Goal: Information Seeking & Learning: Learn about a topic

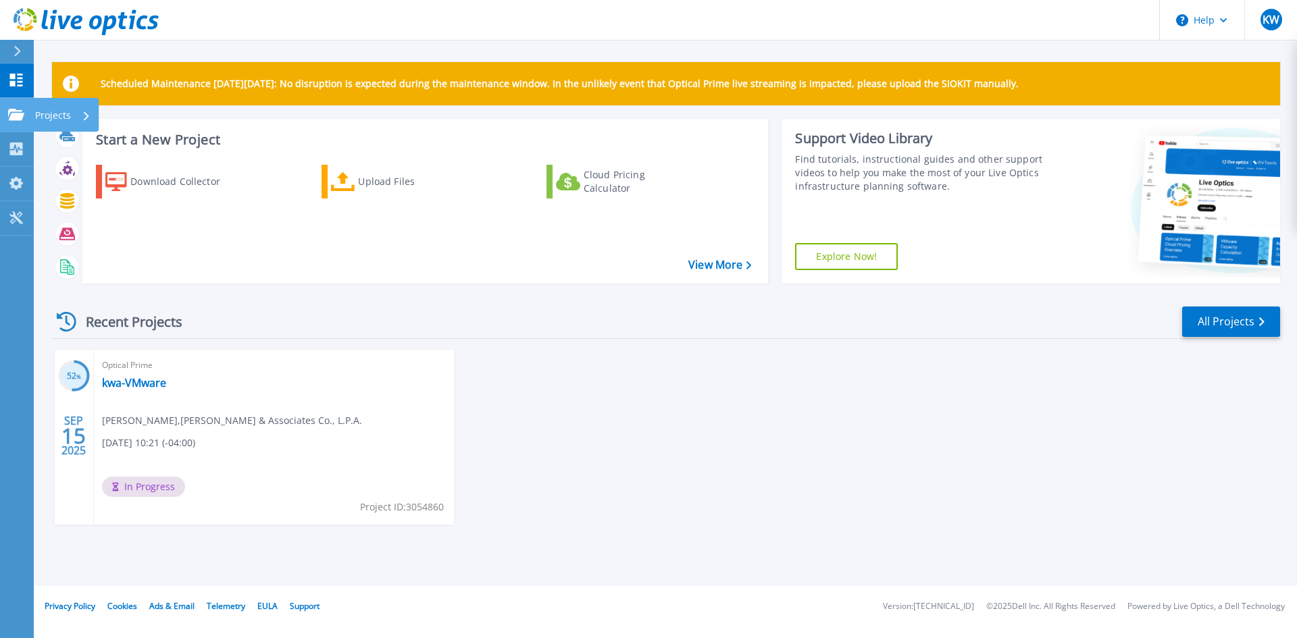
click at [10, 114] on icon at bounding box center [16, 114] width 16 height 11
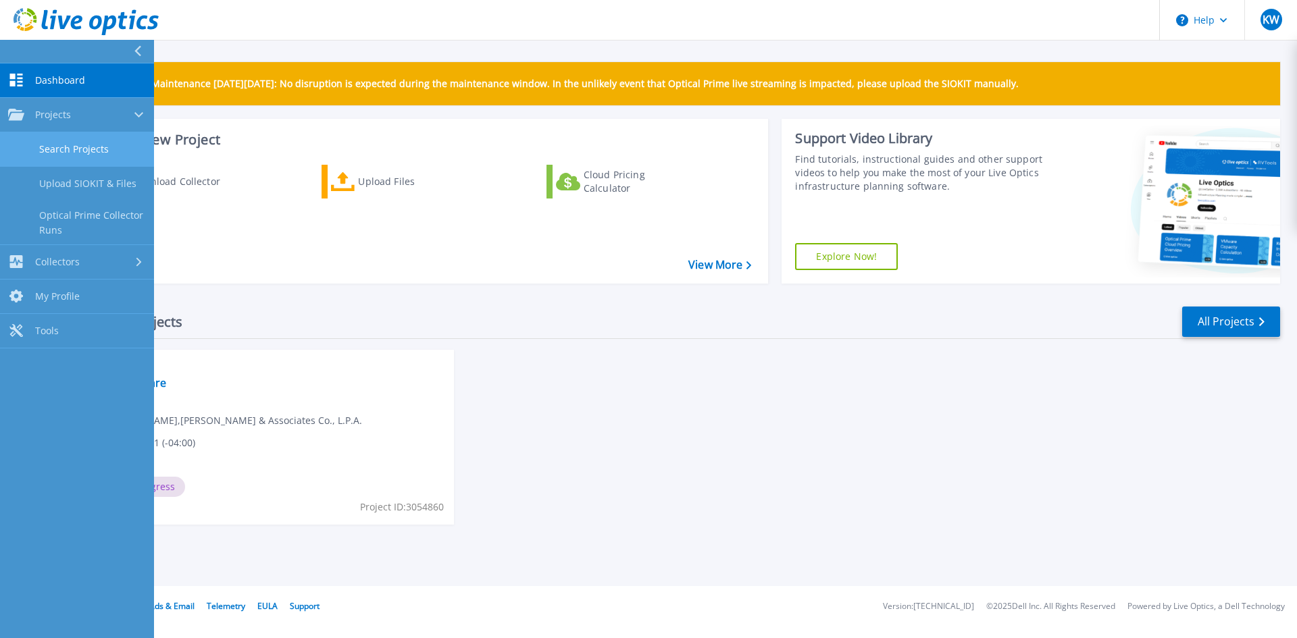
click at [49, 140] on link "Search Projects" at bounding box center [77, 149] width 154 height 34
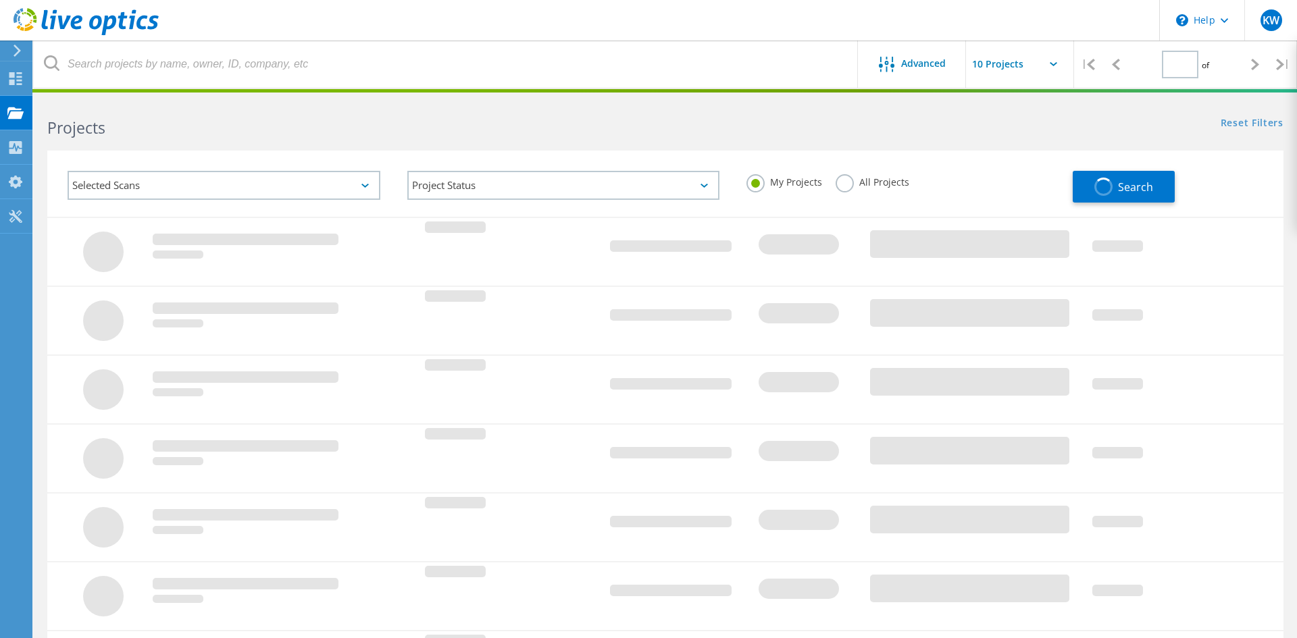
type input "1"
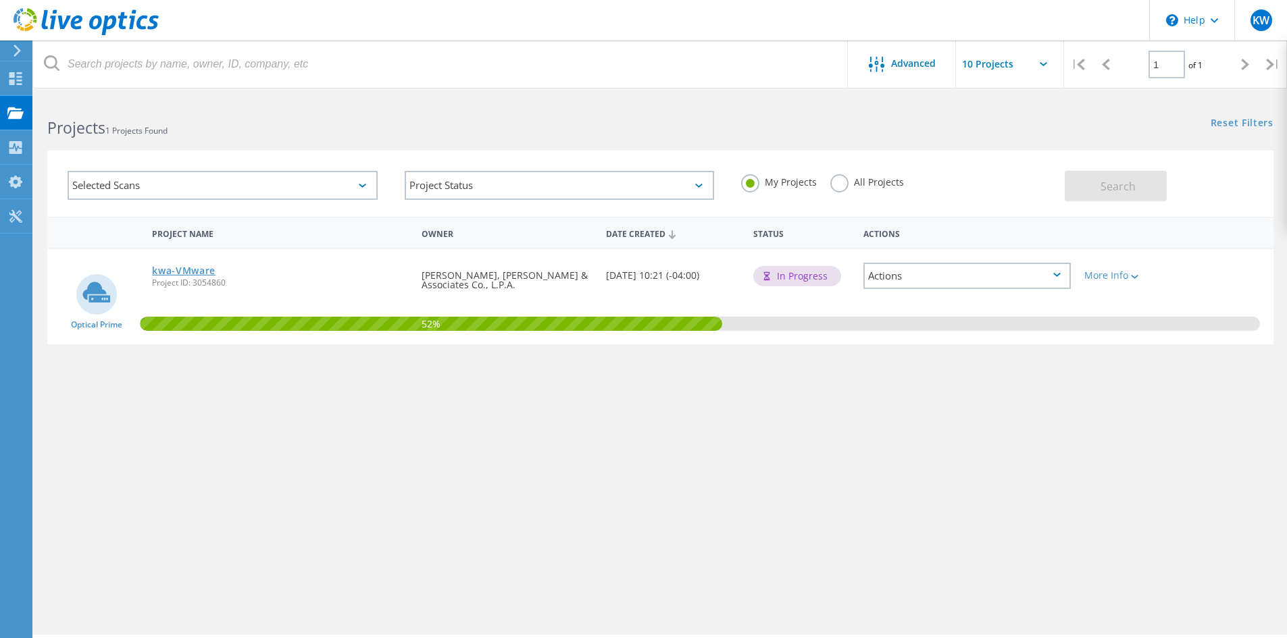
click at [199, 271] on link "kwa-VMware" at bounding box center [183, 270] width 63 height 9
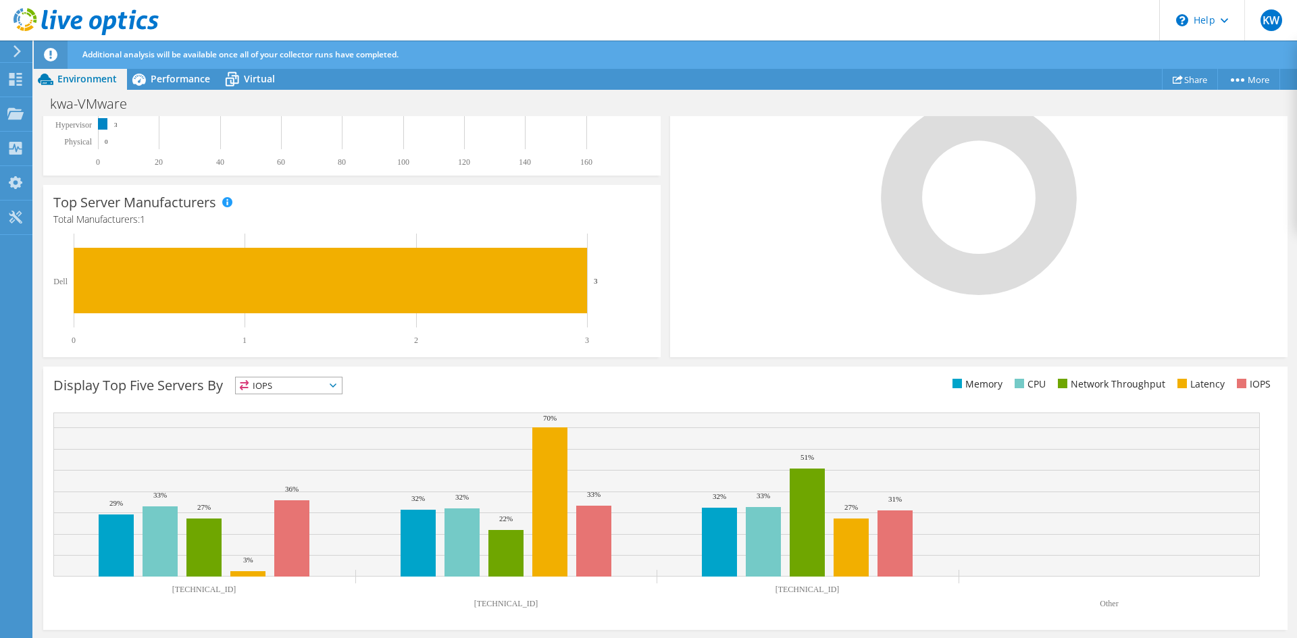
scroll to position [207, 0]
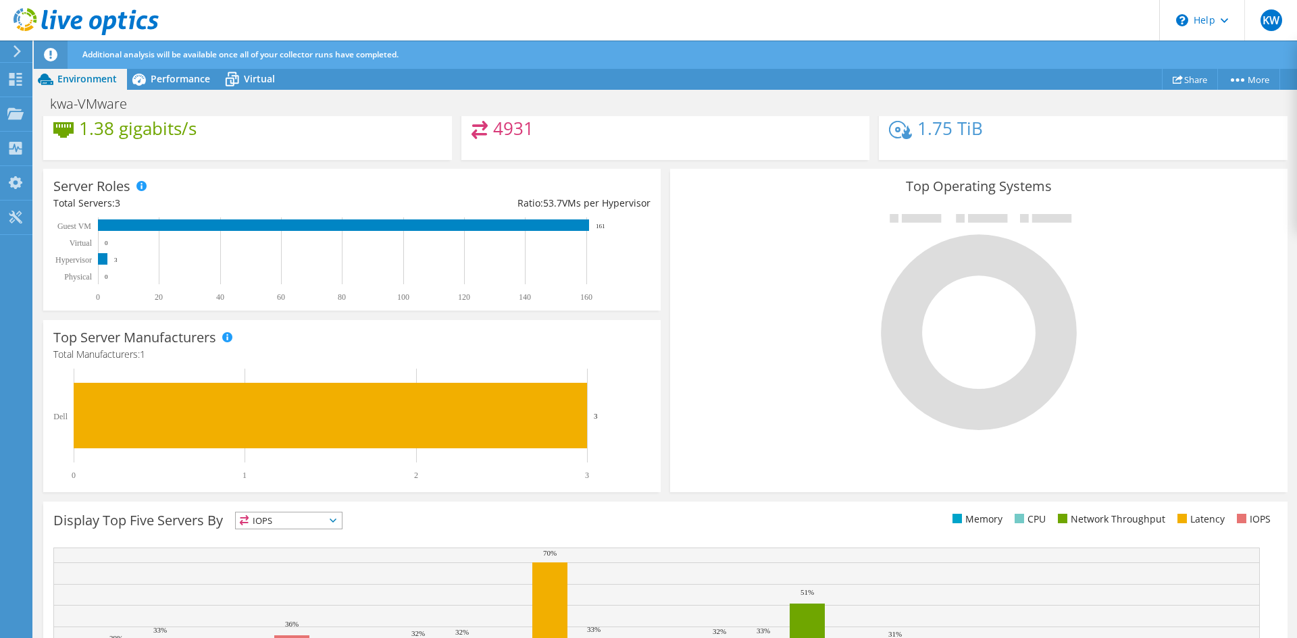
click at [290, 520] on span "IOPS" at bounding box center [289, 521] width 106 height 16
click at [285, 571] on li "CPU" at bounding box center [289, 576] width 106 height 19
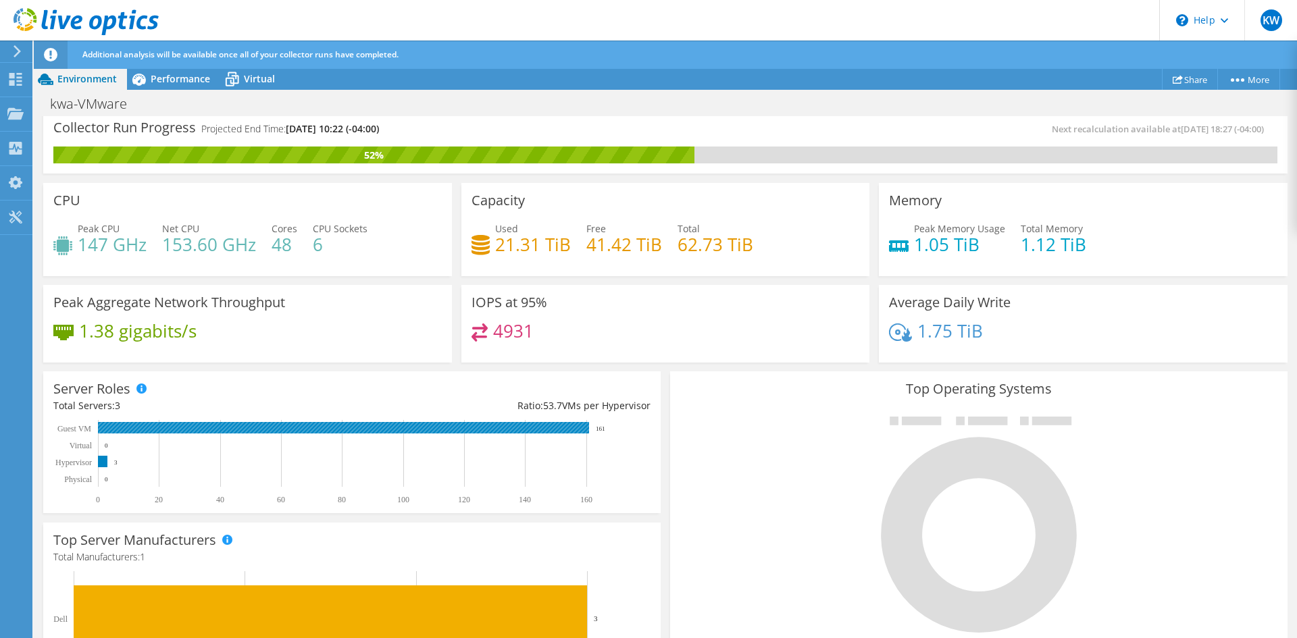
scroll to position [0, 0]
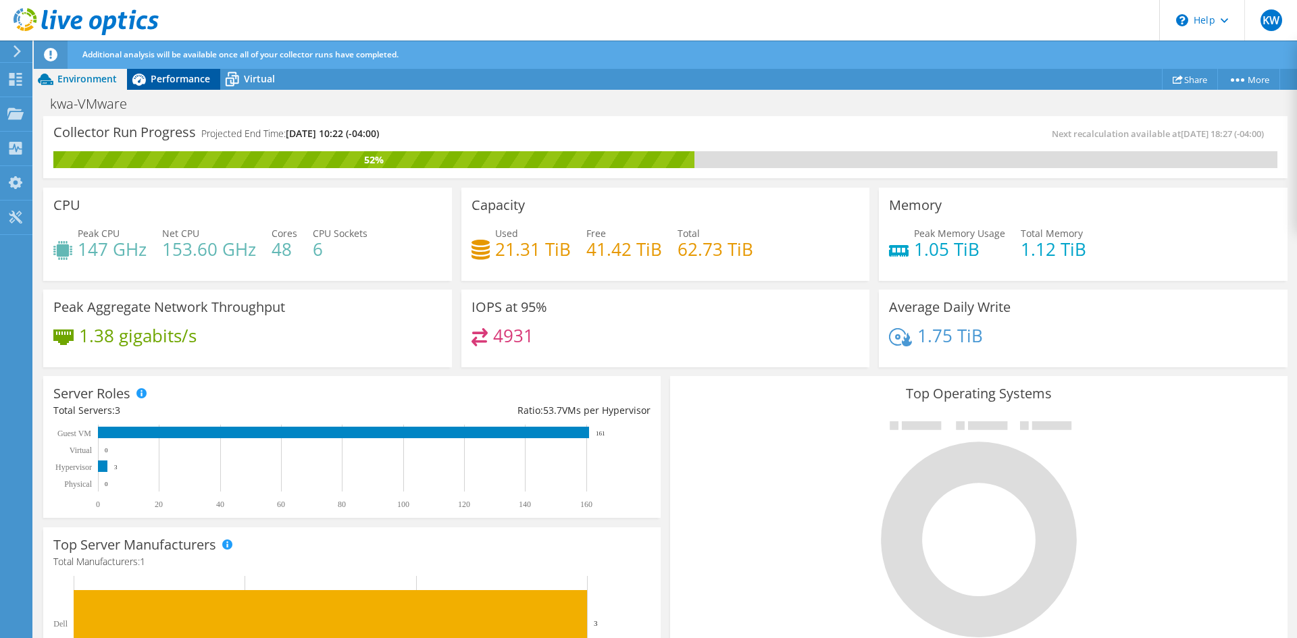
click at [188, 80] on span "Performance" at bounding box center [180, 78] width 59 height 13
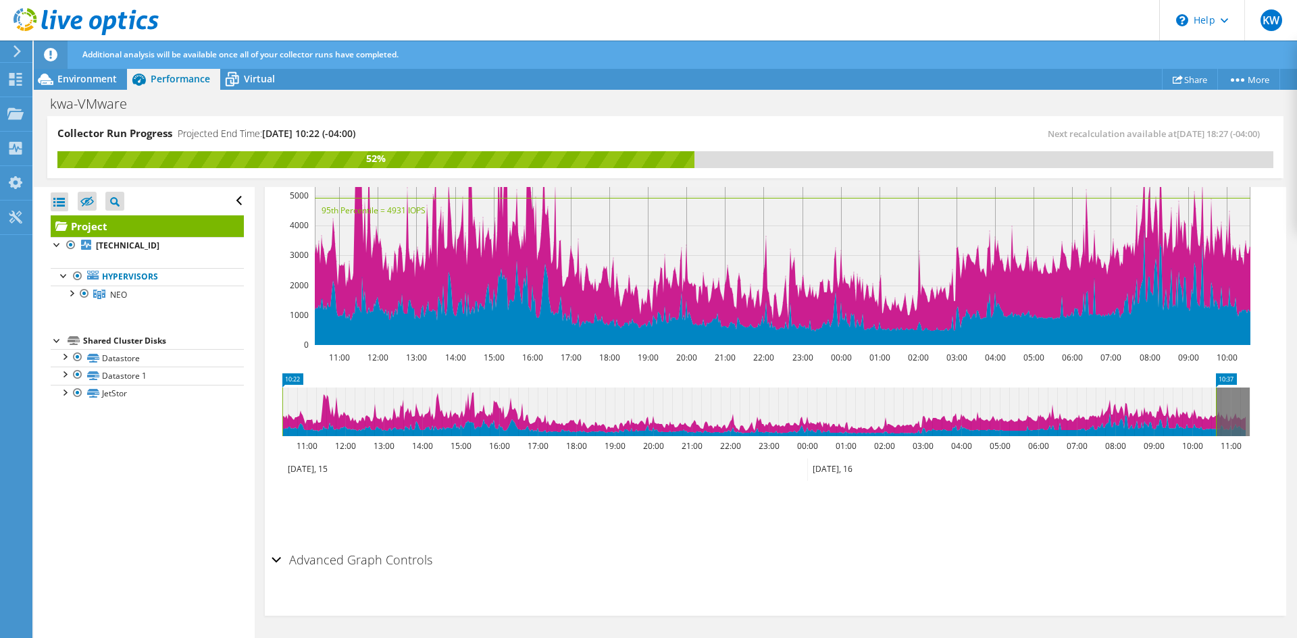
scroll to position [205, 0]
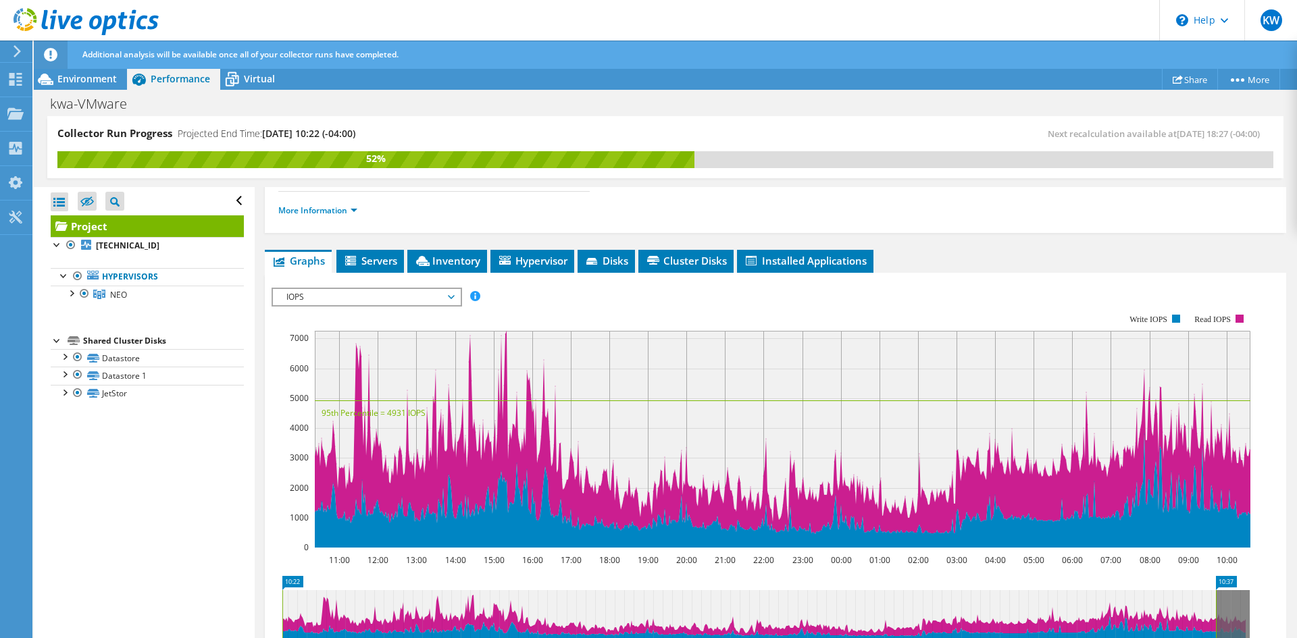
click at [416, 303] on span "IOPS" at bounding box center [367, 297] width 174 height 16
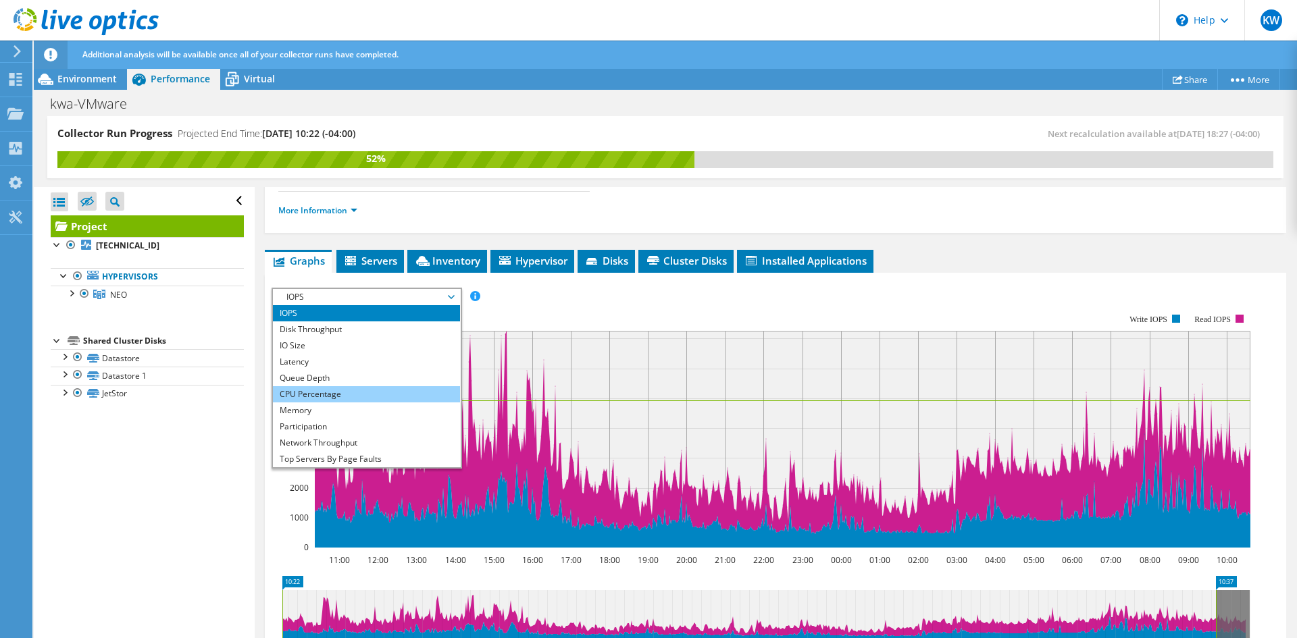
click at [349, 387] on li "CPU Percentage" at bounding box center [366, 394] width 187 height 16
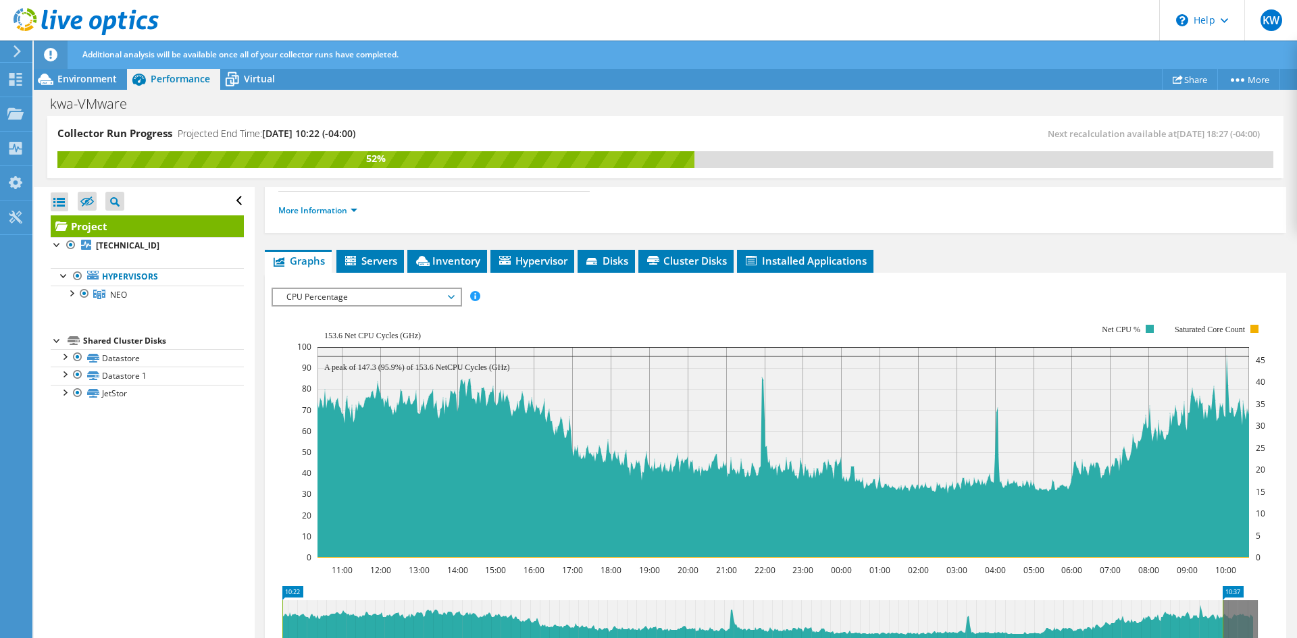
scroll to position [340, 0]
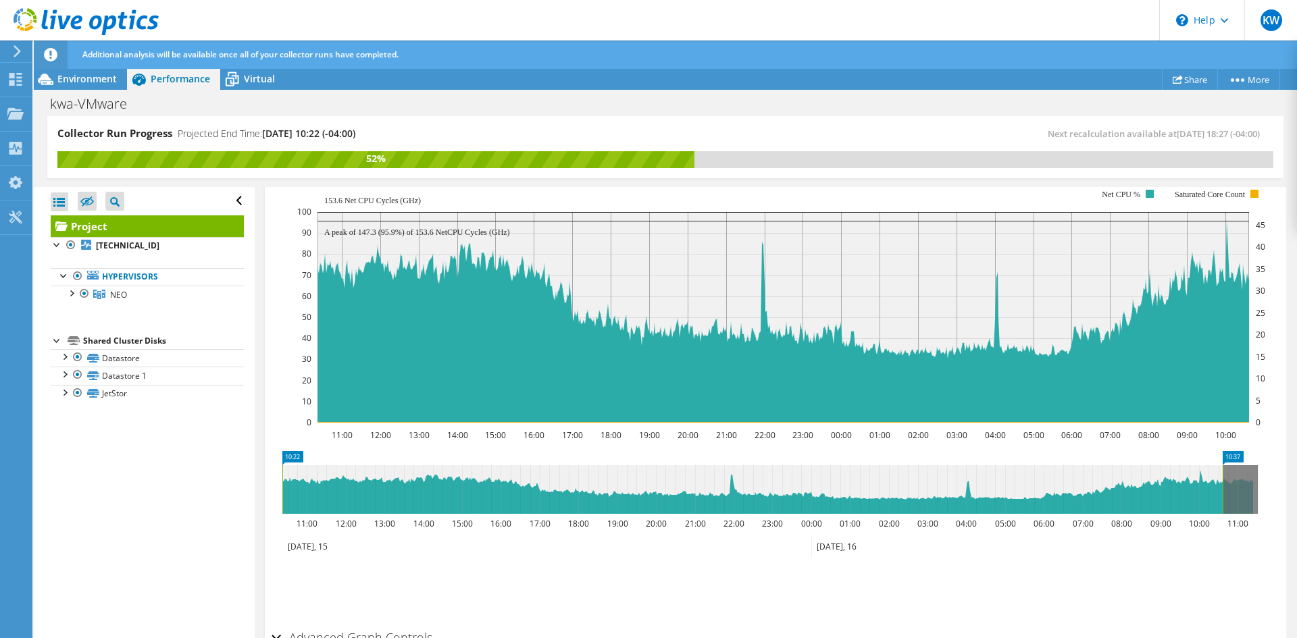
click at [731, 482] on icon at bounding box center [752, 489] width 940 height 49
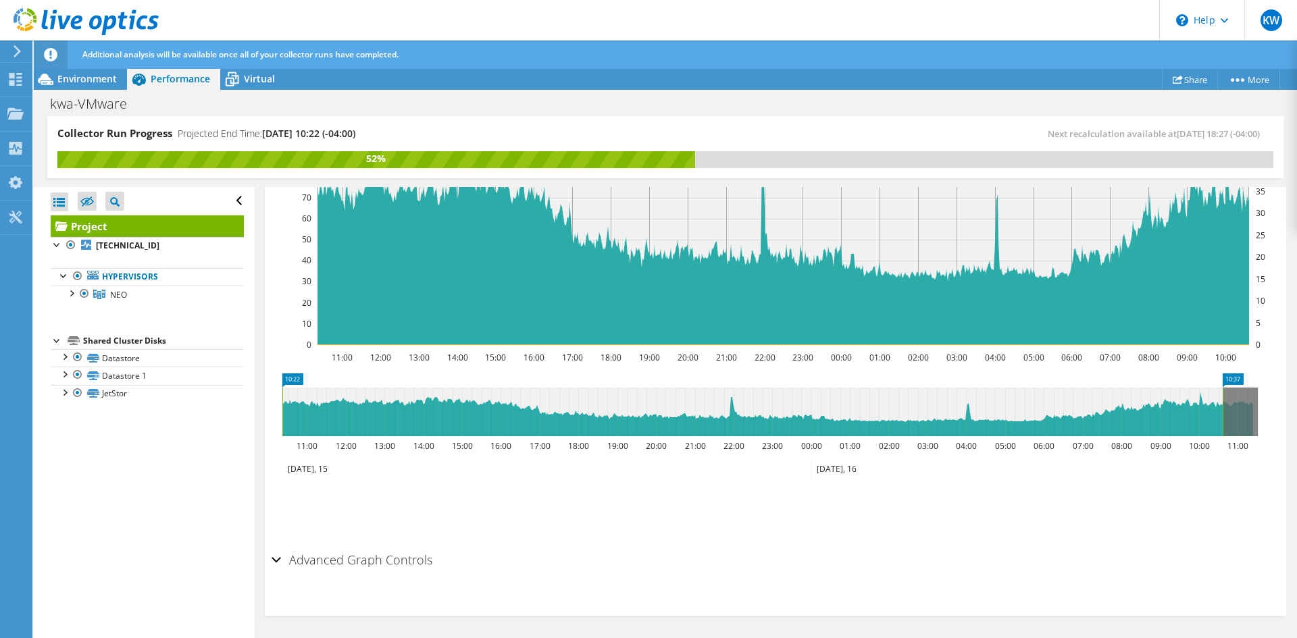
scroll to position [80, 0]
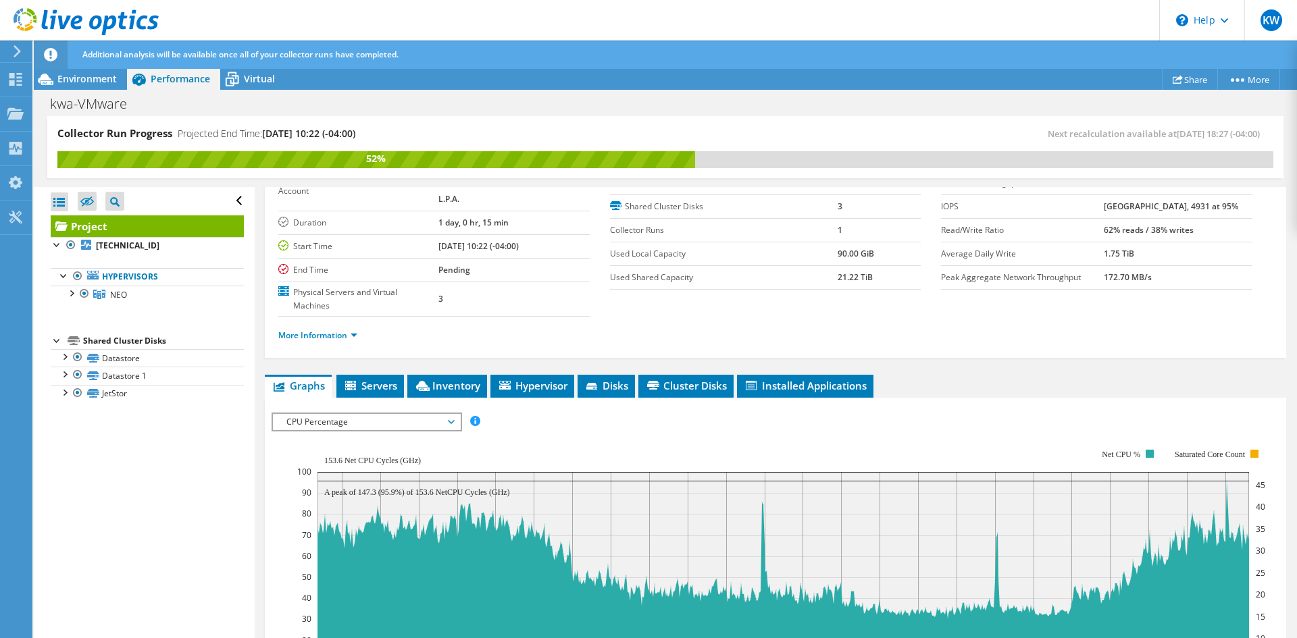
click at [417, 426] on span "CPU Percentage" at bounding box center [367, 422] width 174 height 16
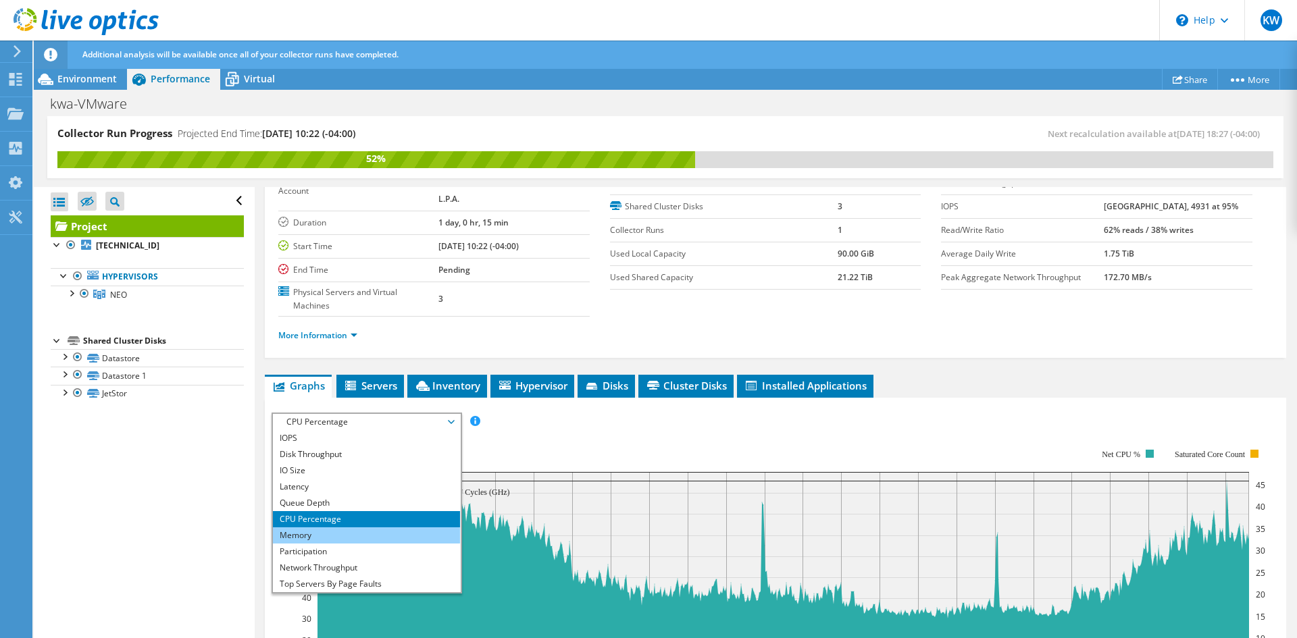
click at [386, 540] on li "Memory" at bounding box center [366, 535] width 187 height 16
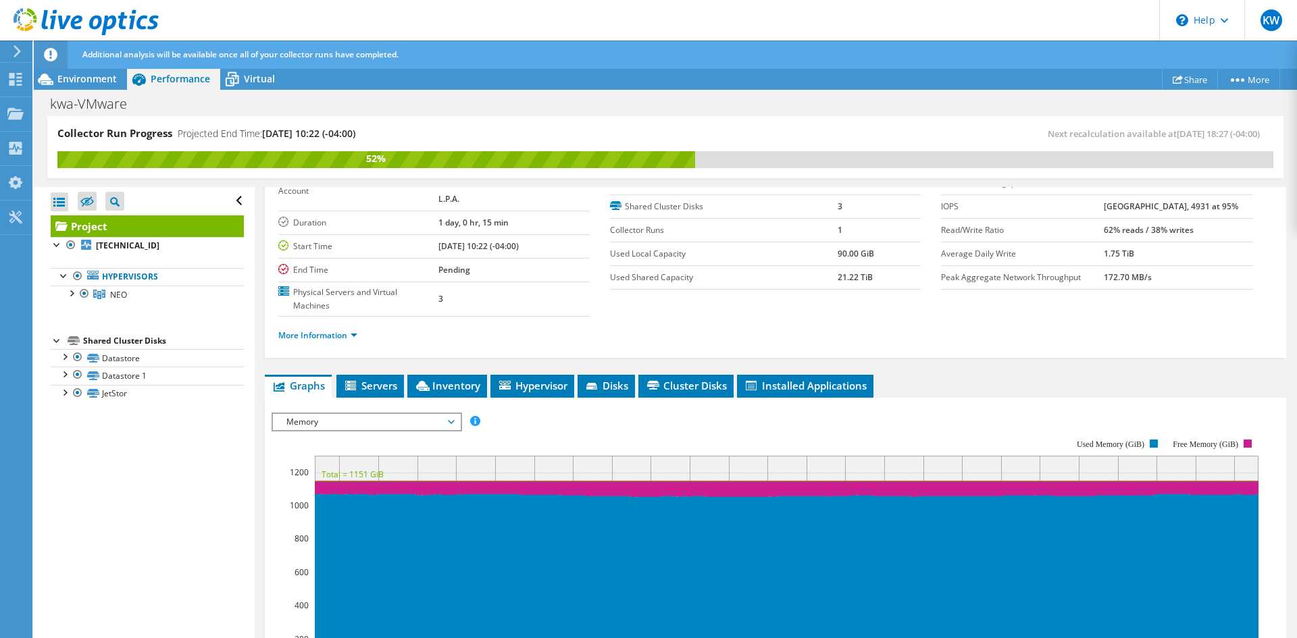
click at [407, 417] on span "Memory" at bounding box center [367, 422] width 174 height 16
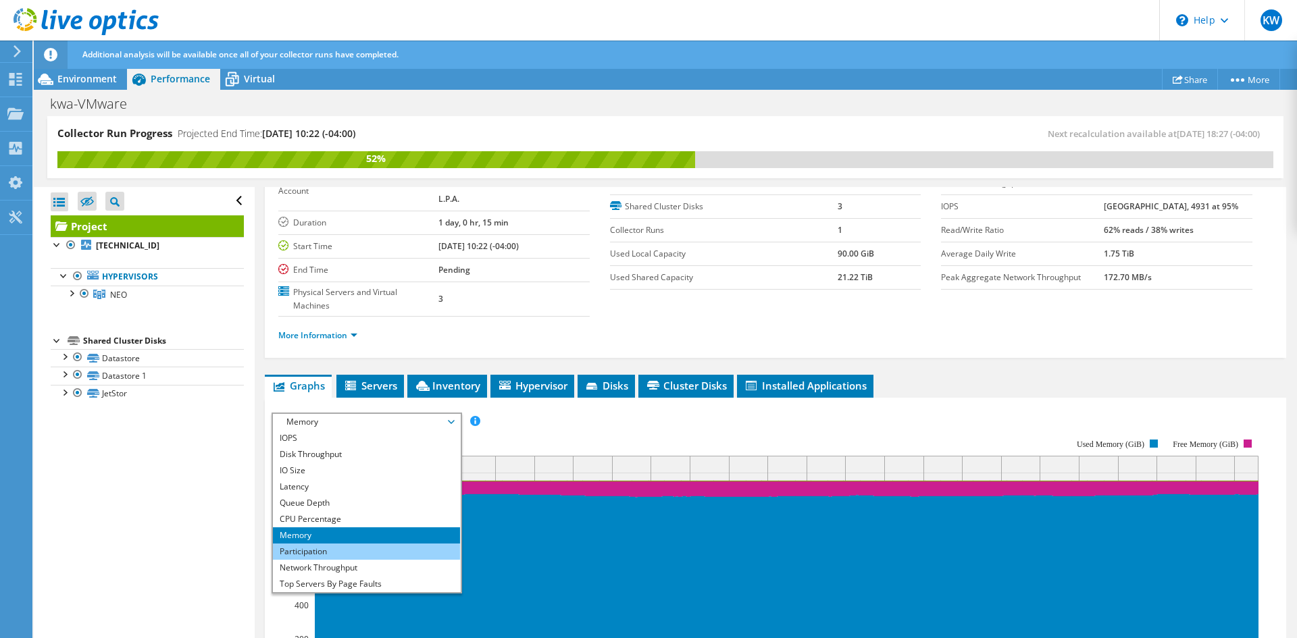
click at [337, 551] on li "Participation" at bounding box center [366, 552] width 187 height 16
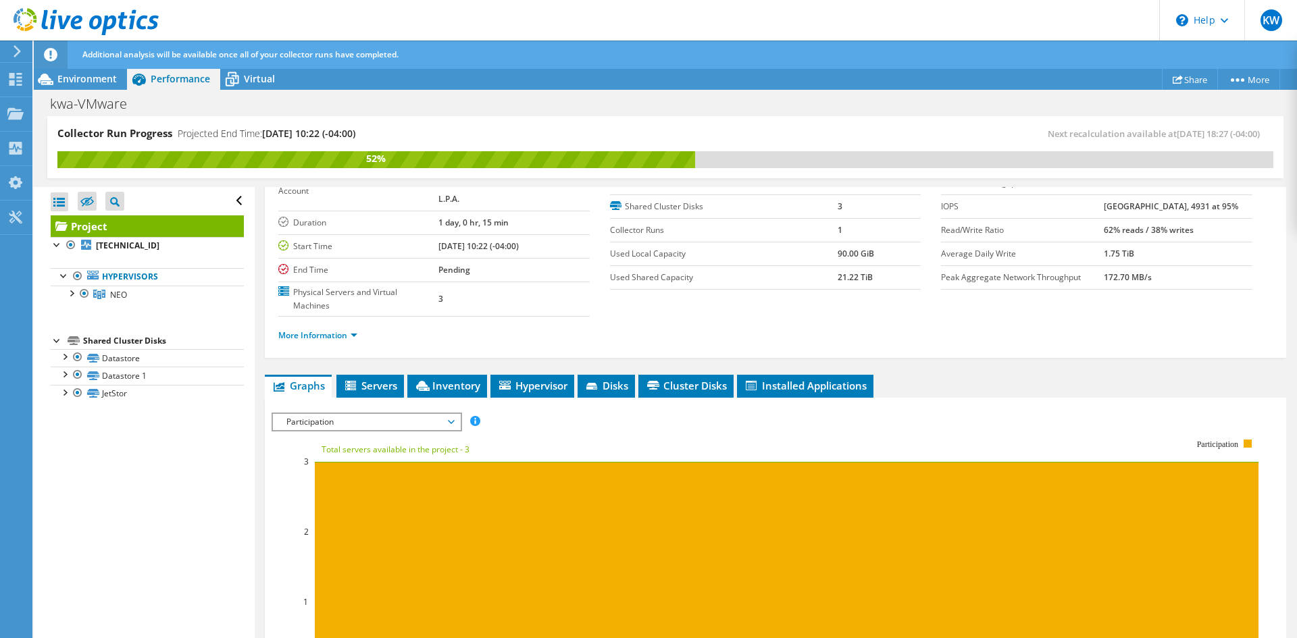
click at [421, 417] on span "Participation" at bounding box center [367, 422] width 174 height 16
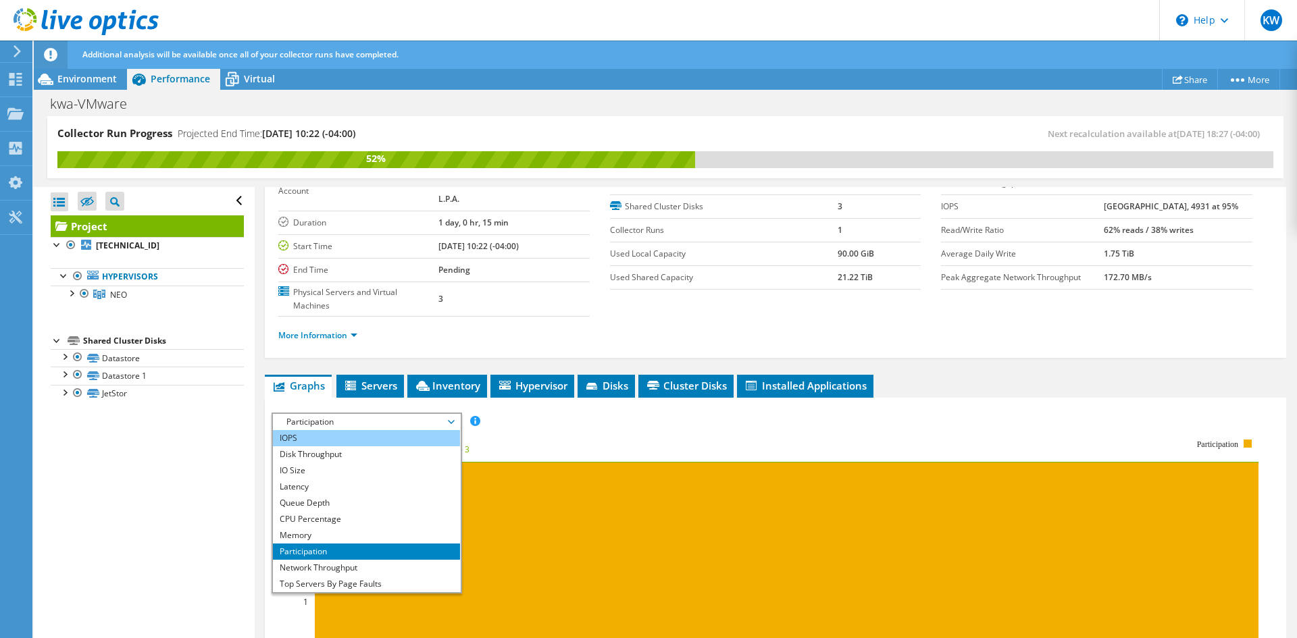
click at [338, 442] on li "IOPS" at bounding box center [366, 438] width 187 height 16
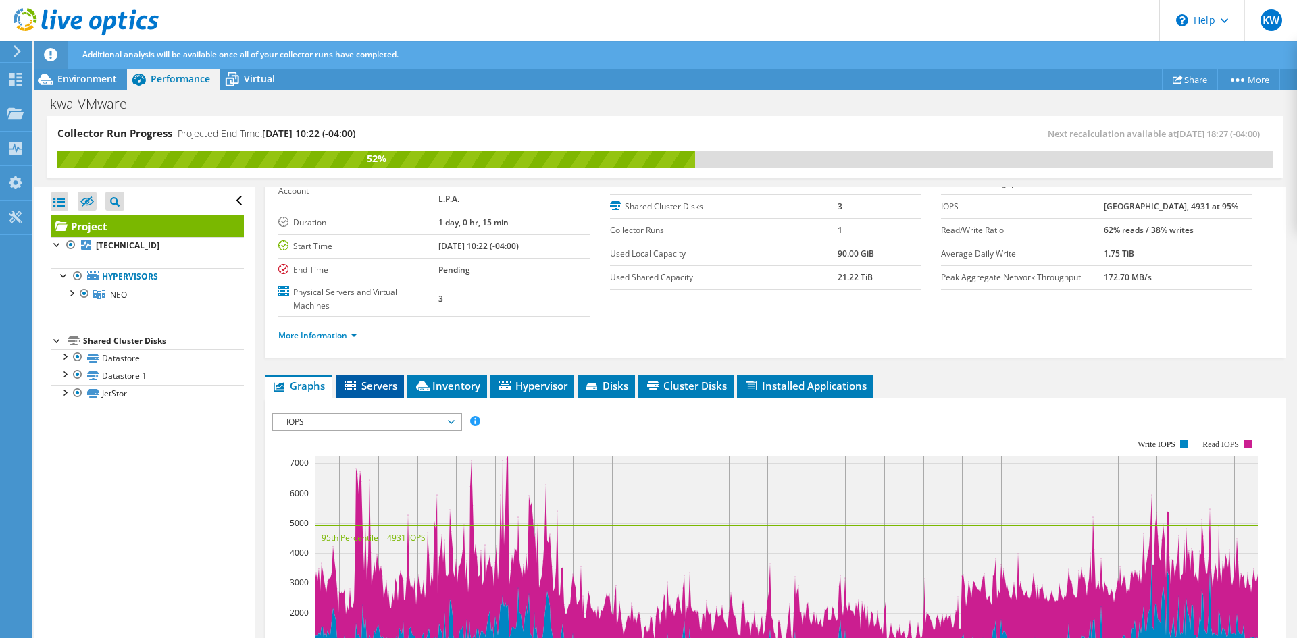
click at [392, 382] on span "Servers" at bounding box center [370, 386] width 54 height 14
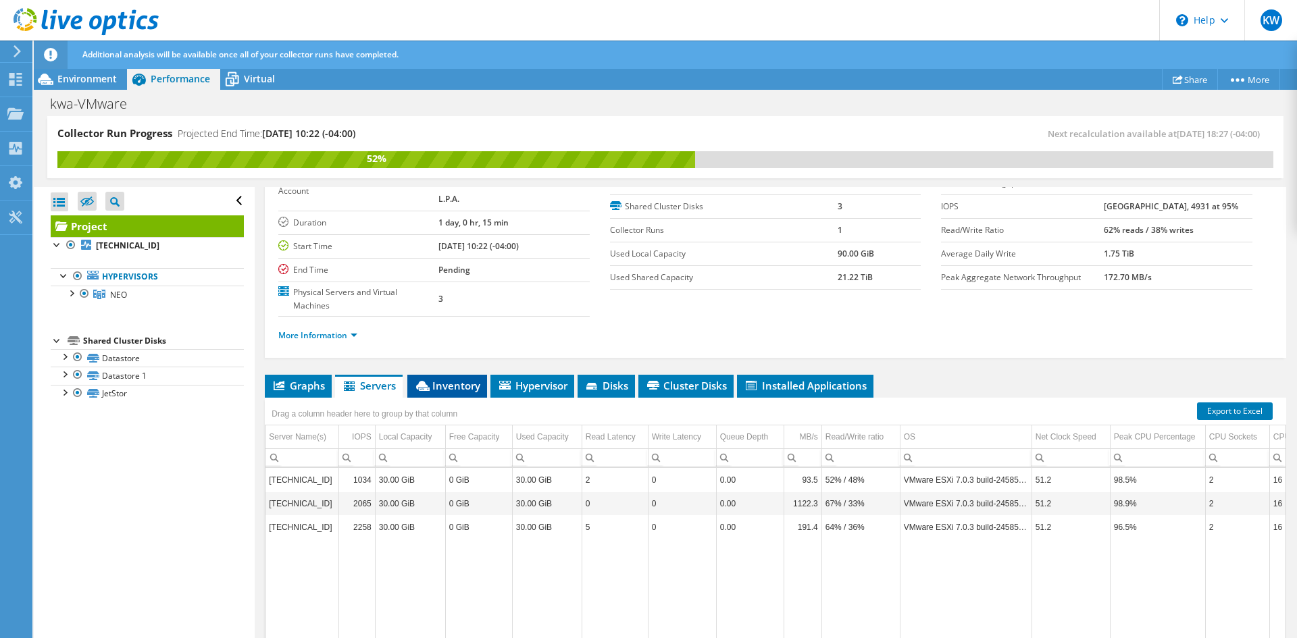
click at [453, 396] on li "Inventory" at bounding box center [447, 386] width 80 height 23
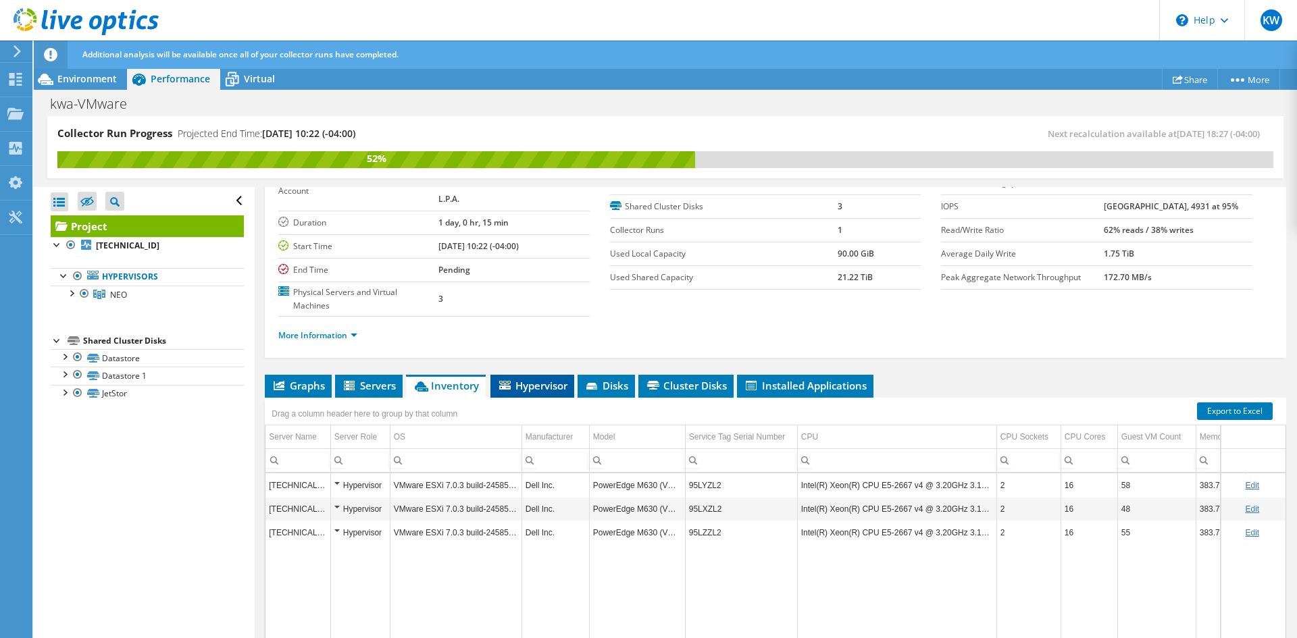
click at [536, 390] on span "Hypervisor" at bounding box center [532, 386] width 70 height 14
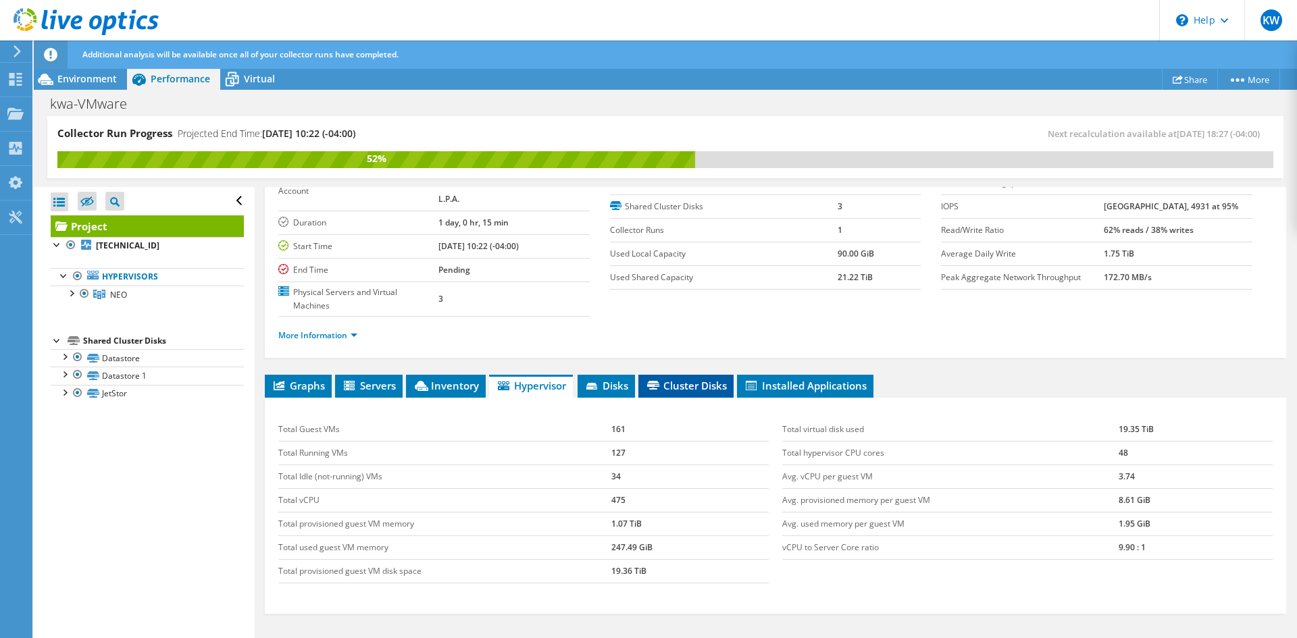
click at [647, 393] on li "Cluster Disks" at bounding box center [685, 386] width 95 height 23
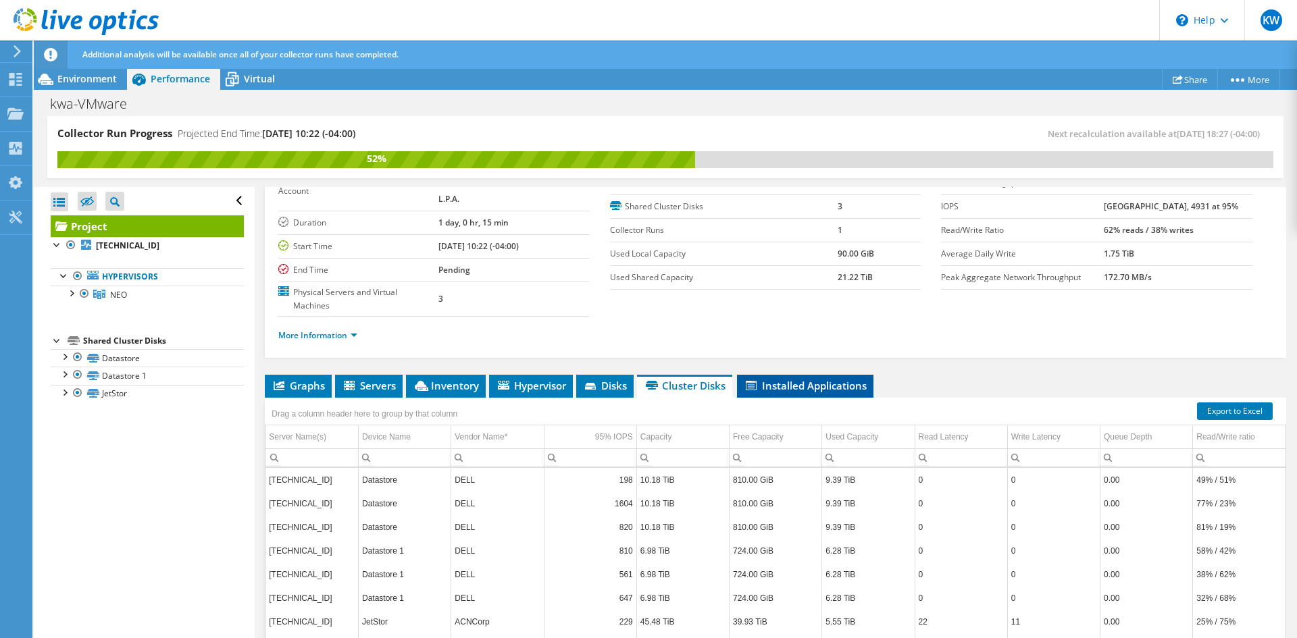
click at [814, 388] on span "Installed Applications" at bounding box center [805, 386] width 123 height 14
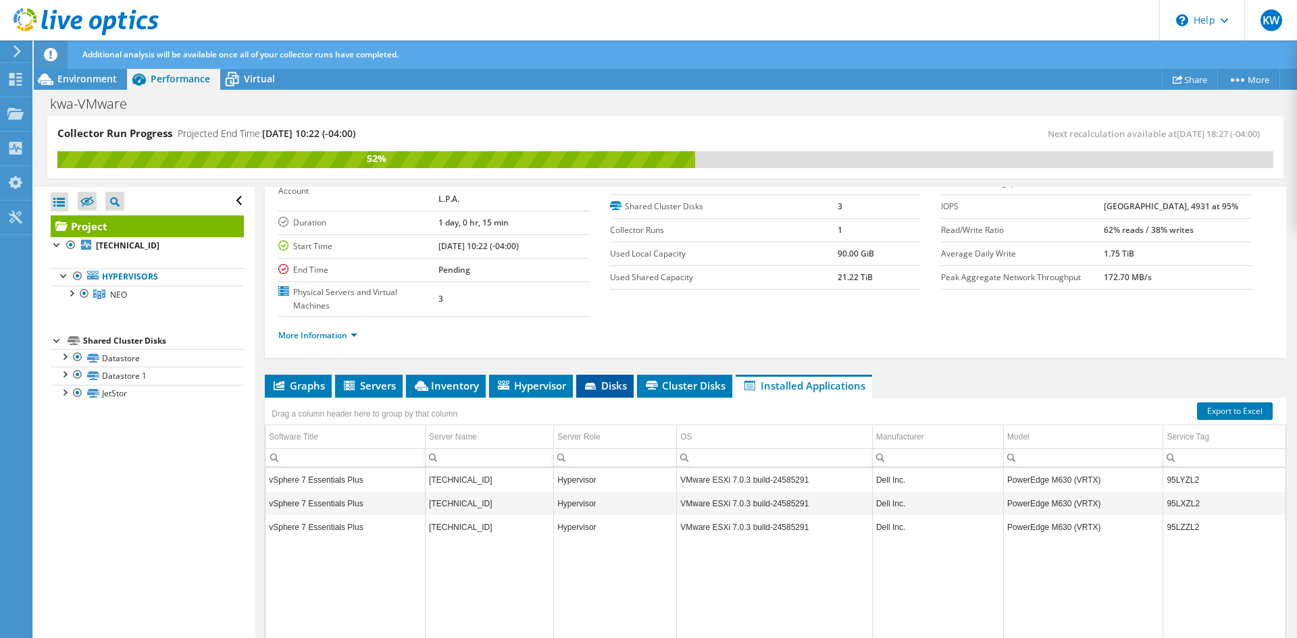
click at [597, 380] on span "Disks" at bounding box center [605, 386] width 44 height 14
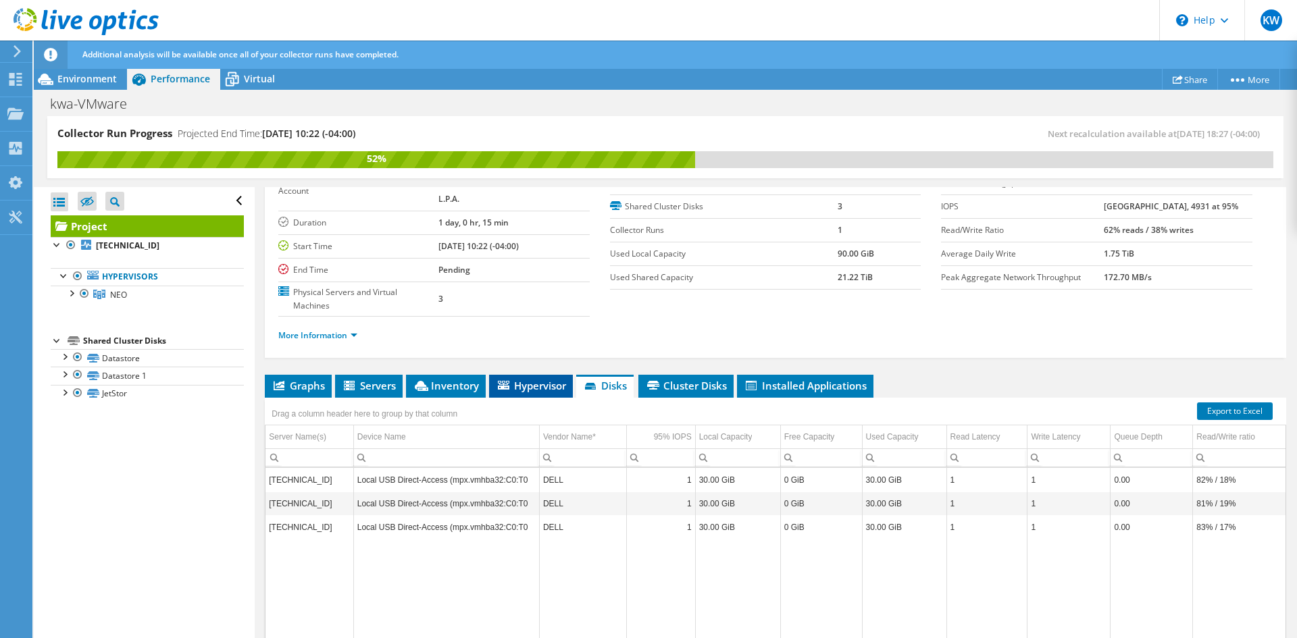
click at [527, 381] on span "Hypervisor" at bounding box center [531, 386] width 70 height 14
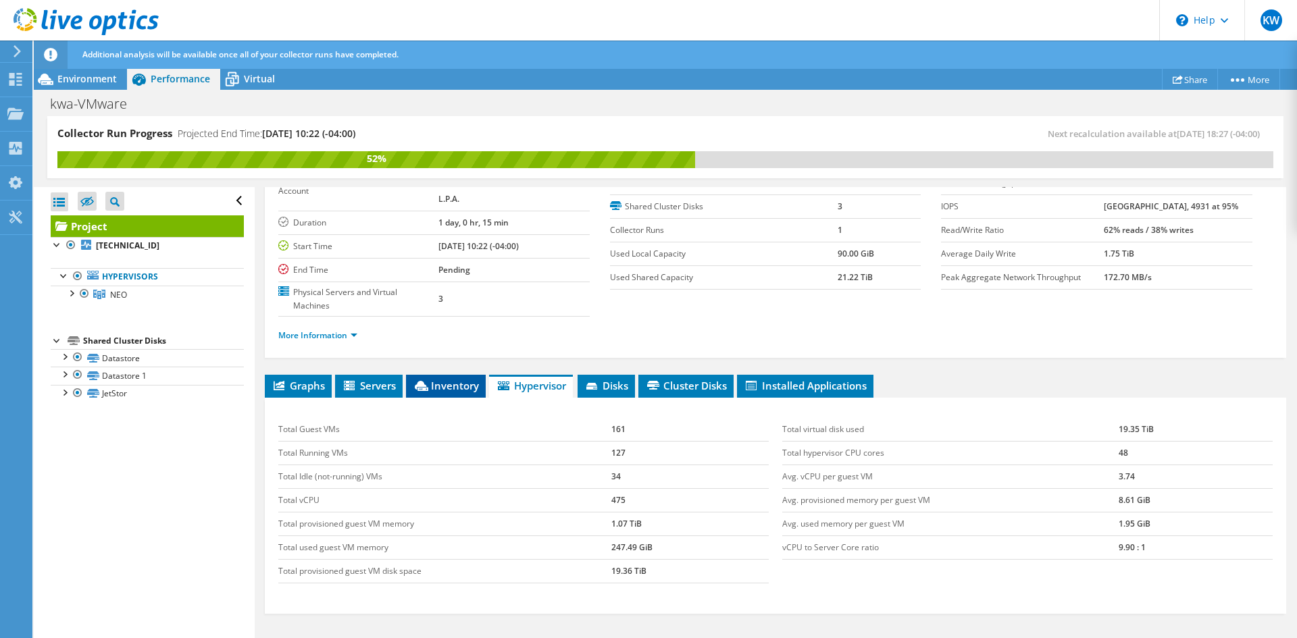
click at [419, 394] on li "Inventory" at bounding box center [446, 386] width 80 height 23
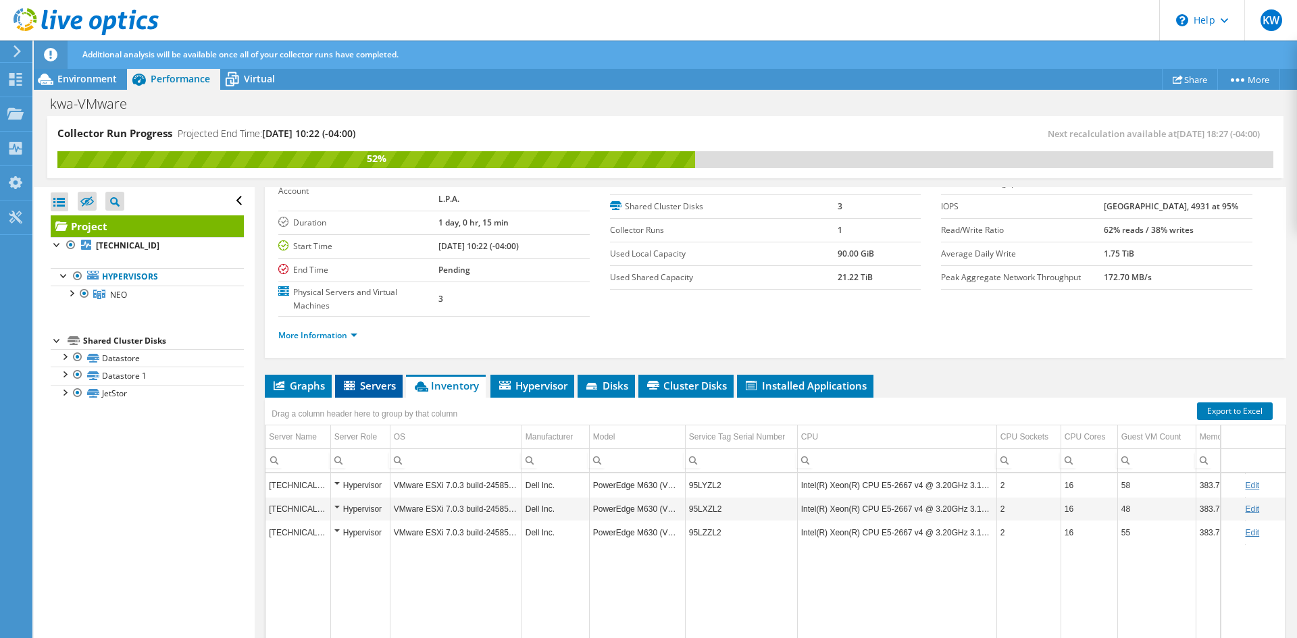
click at [369, 389] on span "Servers" at bounding box center [369, 386] width 54 height 14
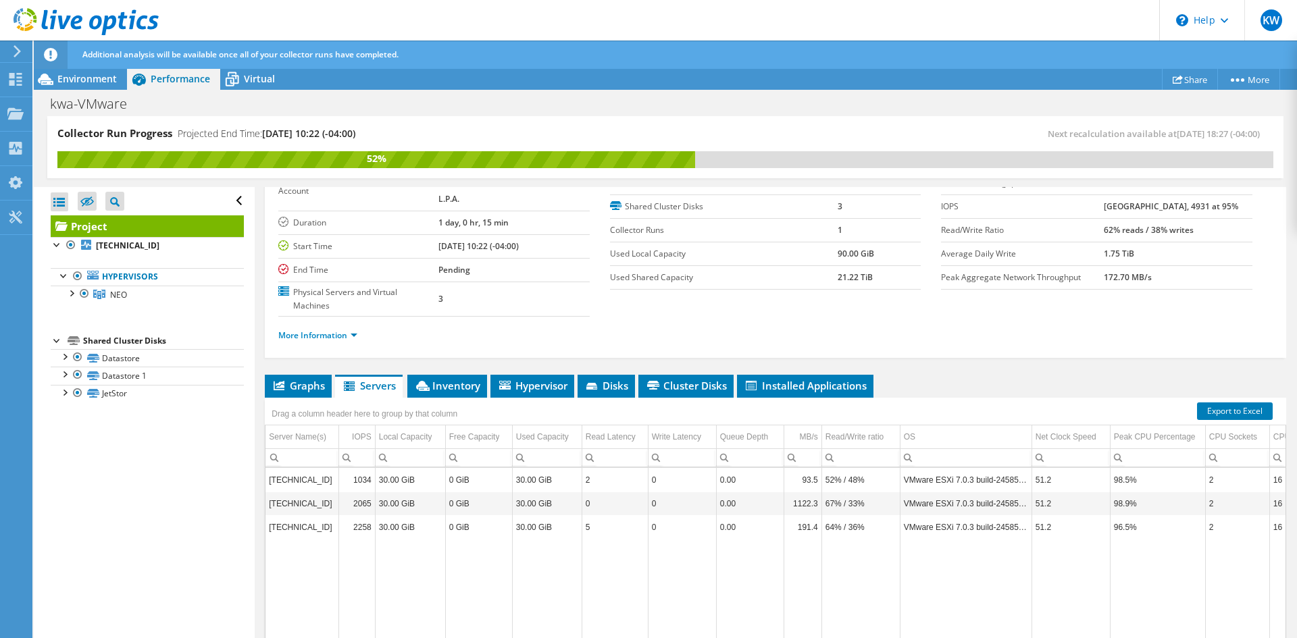
click at [309, 399] on div "Drag a column header here to group by that column" at bounding box center [364, 412] width 199 height 29
click at [311, 395] on li "Graphs" at bounding box center [298, 386] width 67 height 23
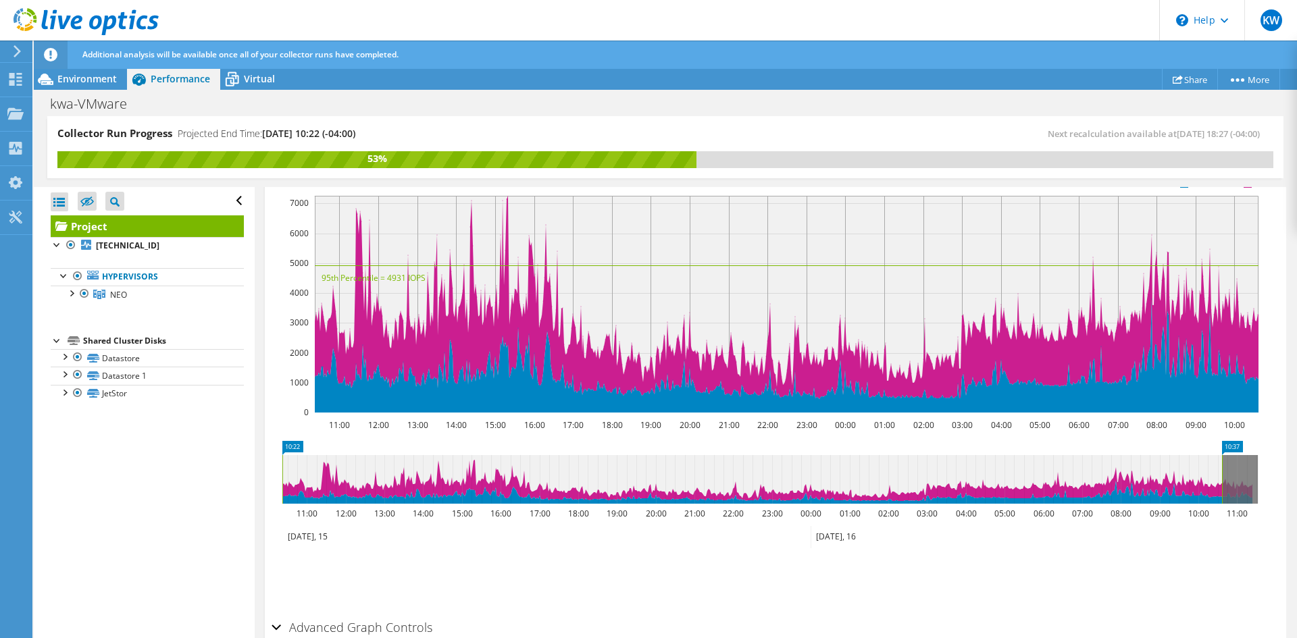
scroll to position [137, 0]
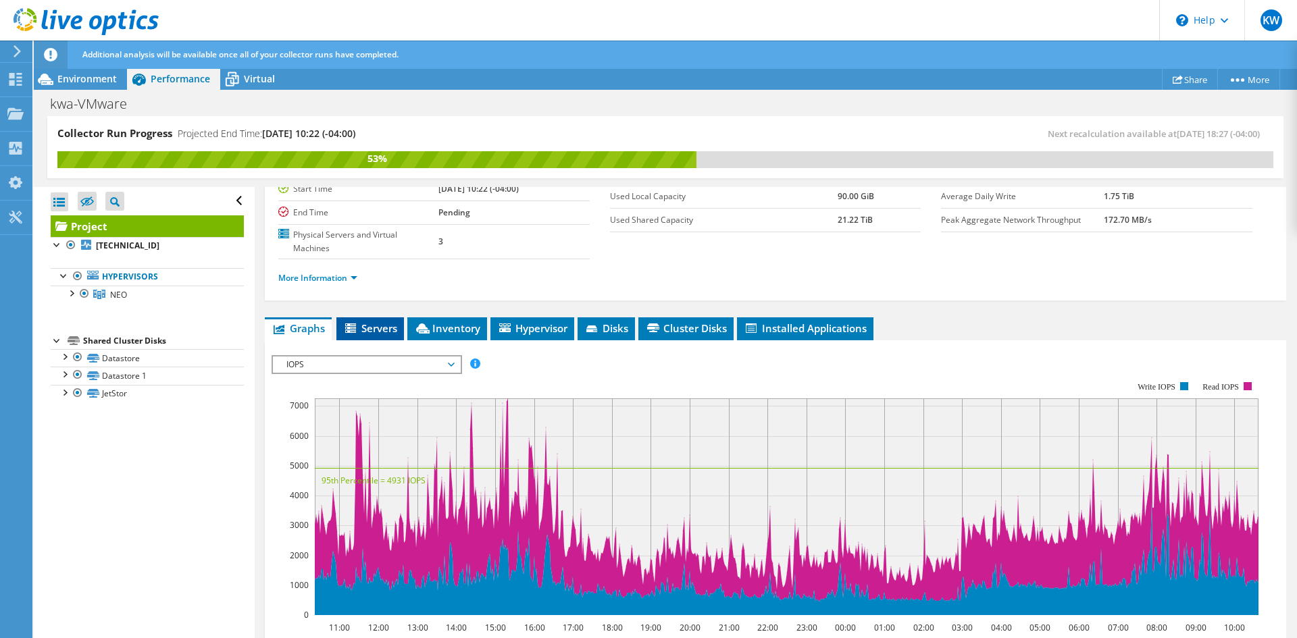
click at [389, 329] on span "Servers" at bounding box center [370, 328] width 54 height 14
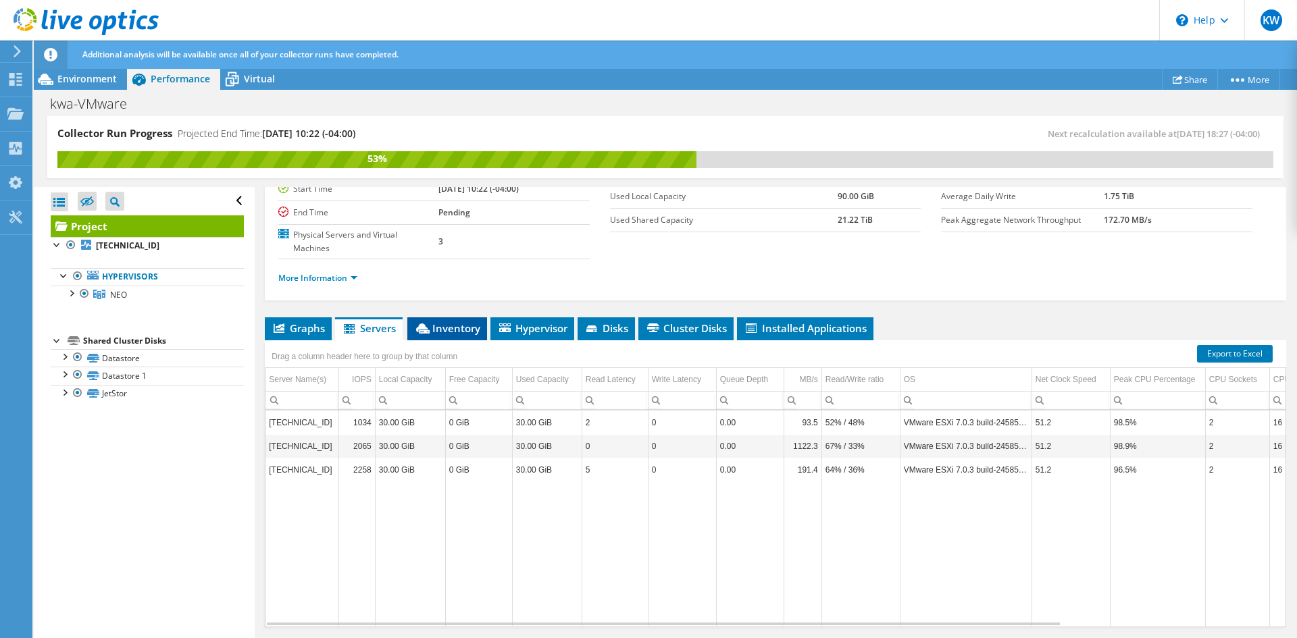
click at [463, 325] on span "Inventory" at bounding box center [447, 328] width 66 height 14
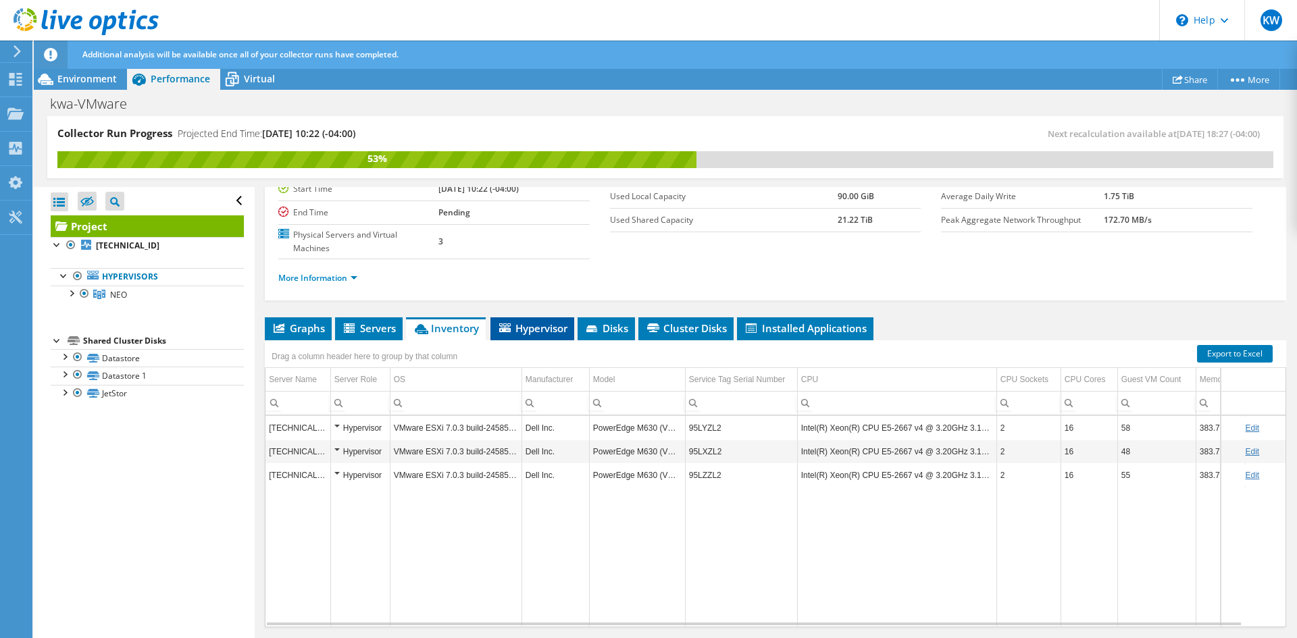
click at [520, 323] on span "Hypervisor" at bounding box center [532, 328] width 70 height 14
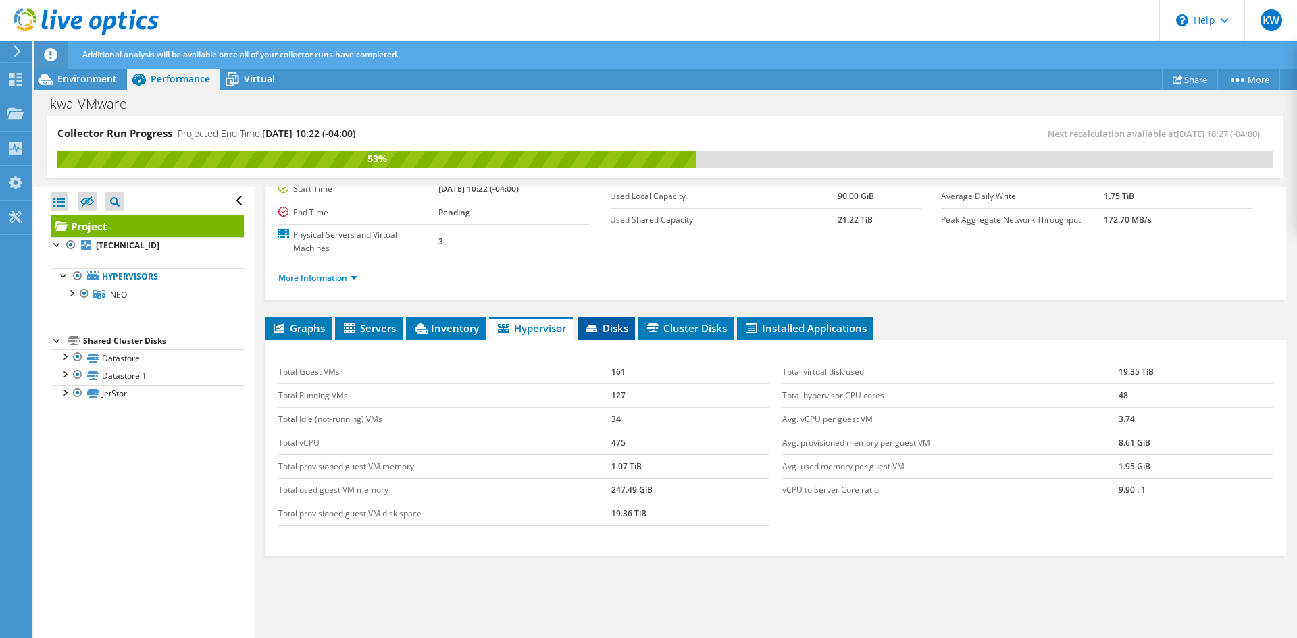
click at [592, 326] on icon at bounding box center [591, 329] width 11 height 7
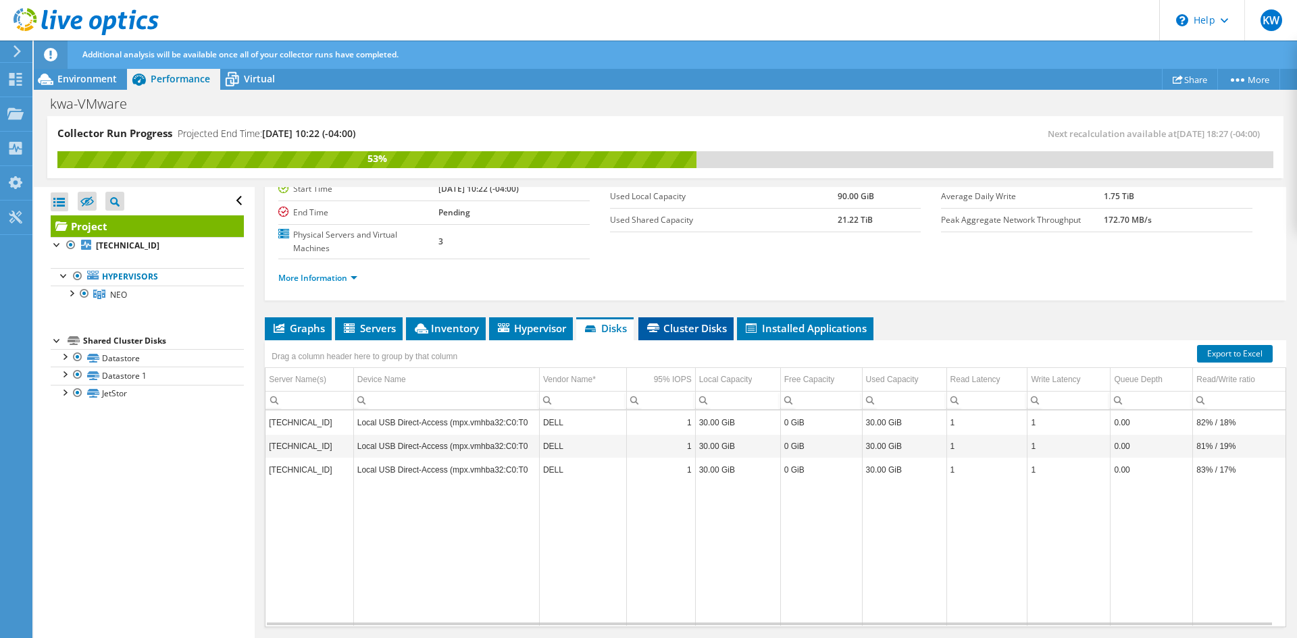
click at [667, 329] on span "Cluster Disks" at bounding box center [686, 328] width 82 height 14
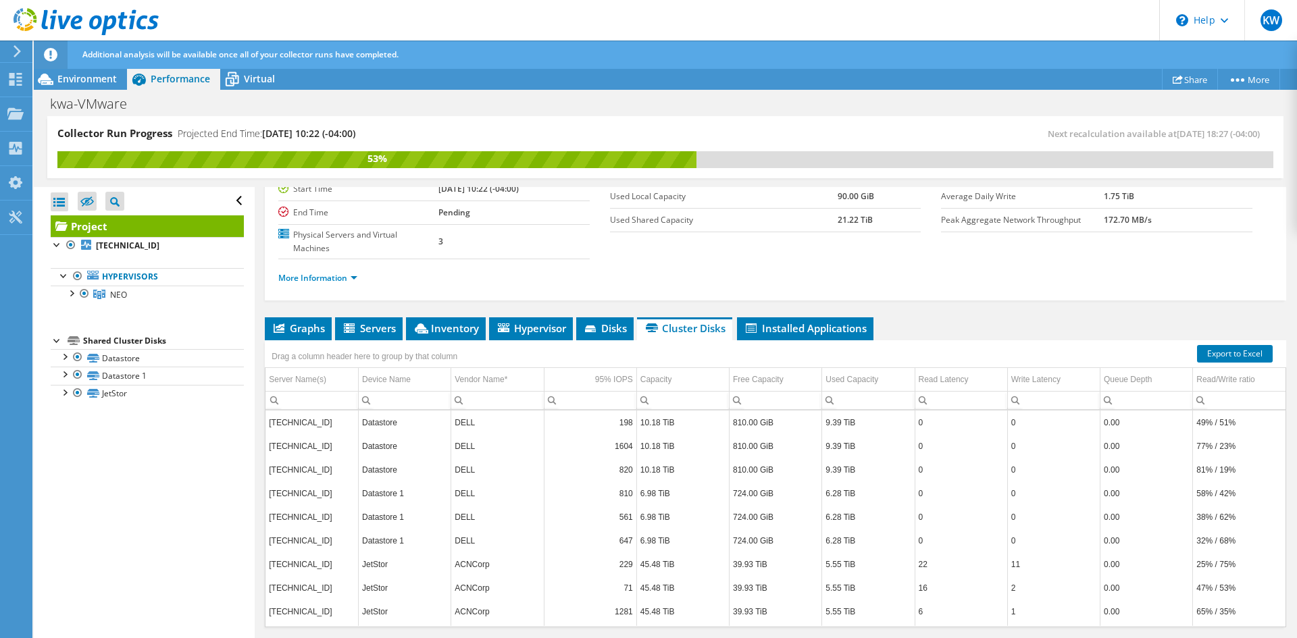
scroll to position [176, 0]
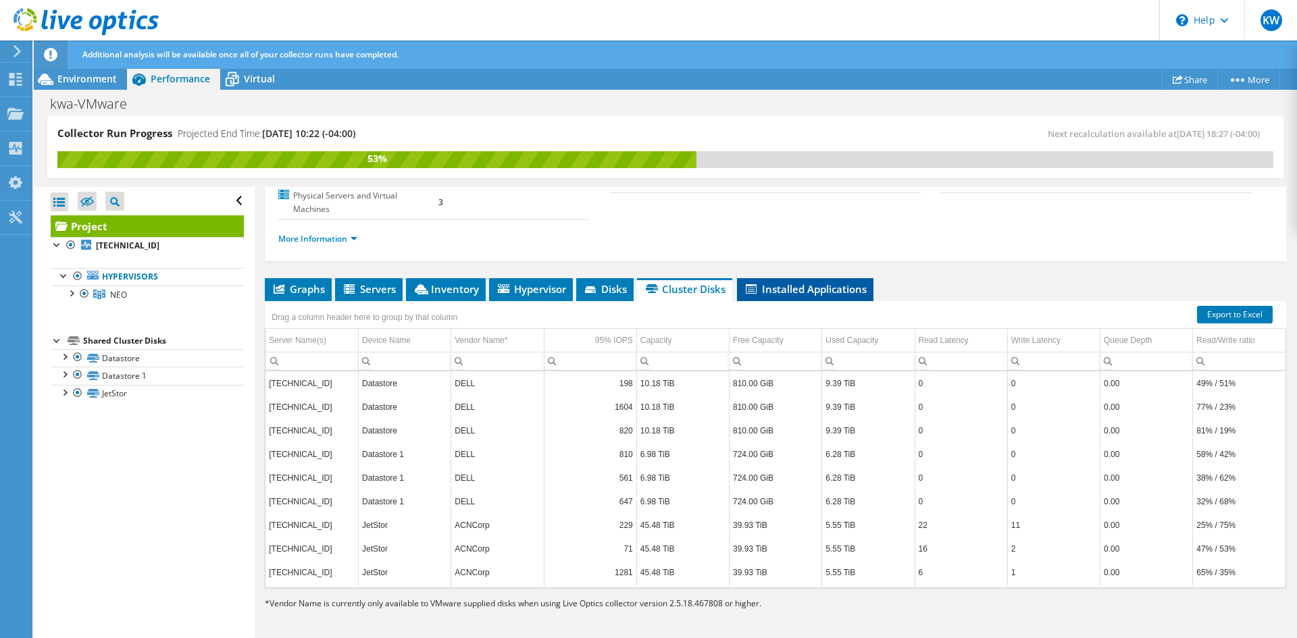
click at [846, 299] on li "Installed Applications" at bounding box center [805, 289] width 136 height 23
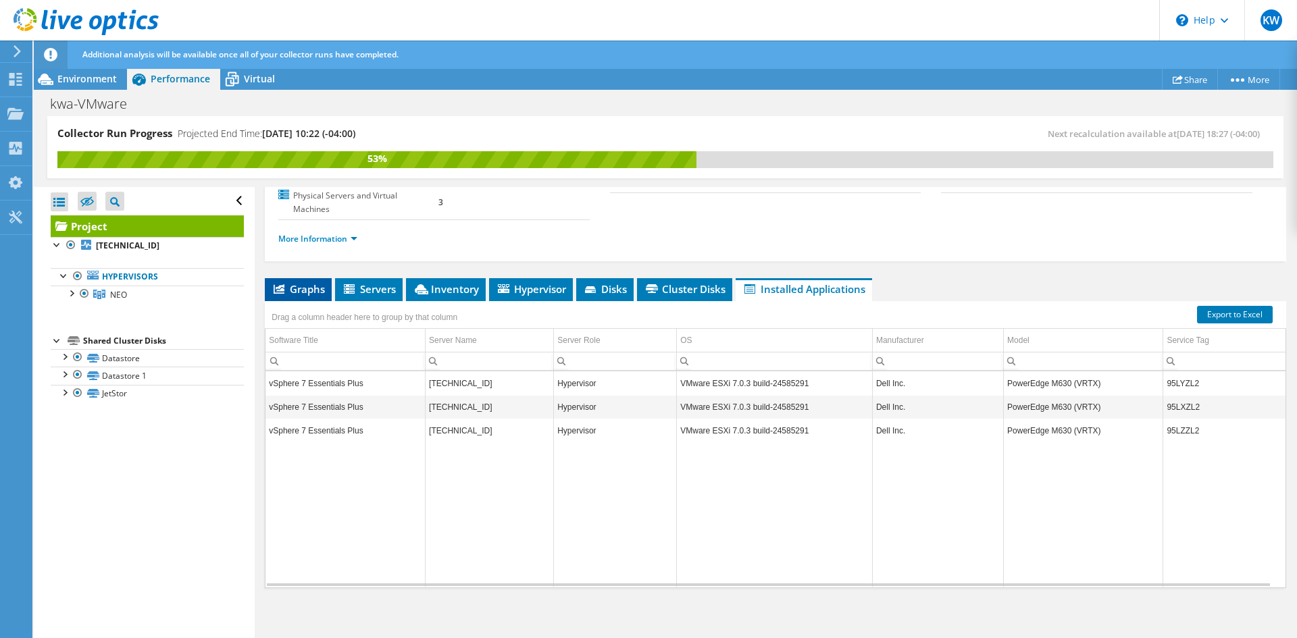
click at [294, 296] on li "Graphs" at bounding box center [298, 289] width 67 height 23
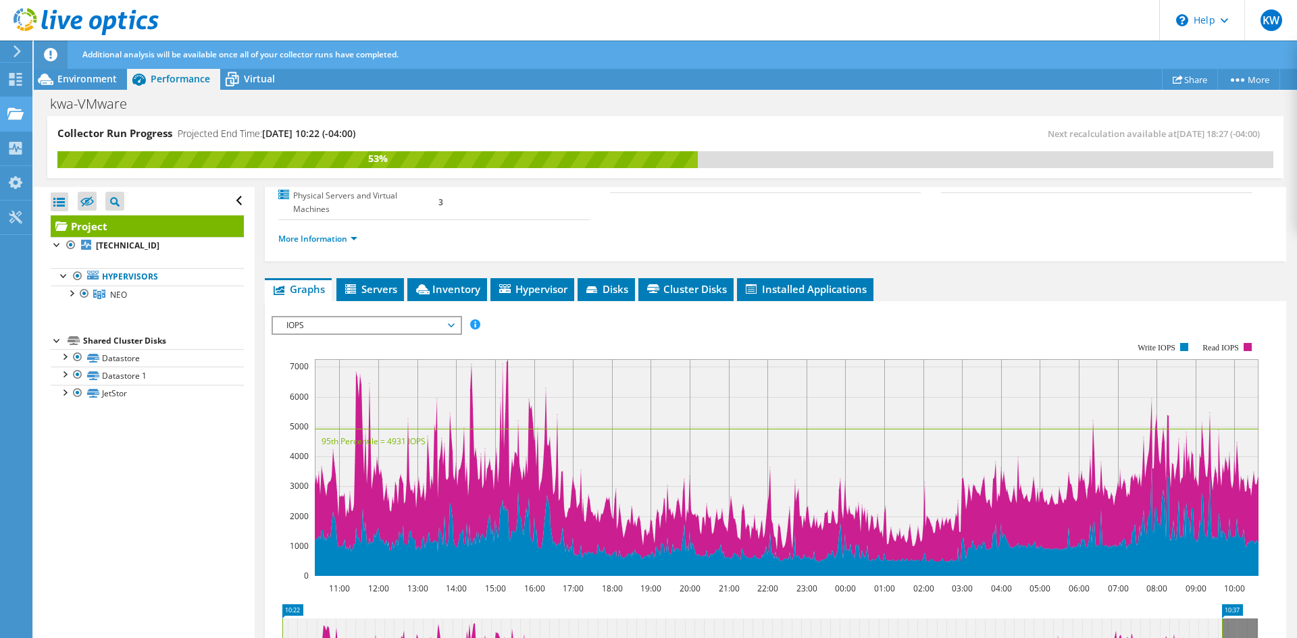
click at [10, 113] on icon at bounding box center [15, 113] width 16 height 13
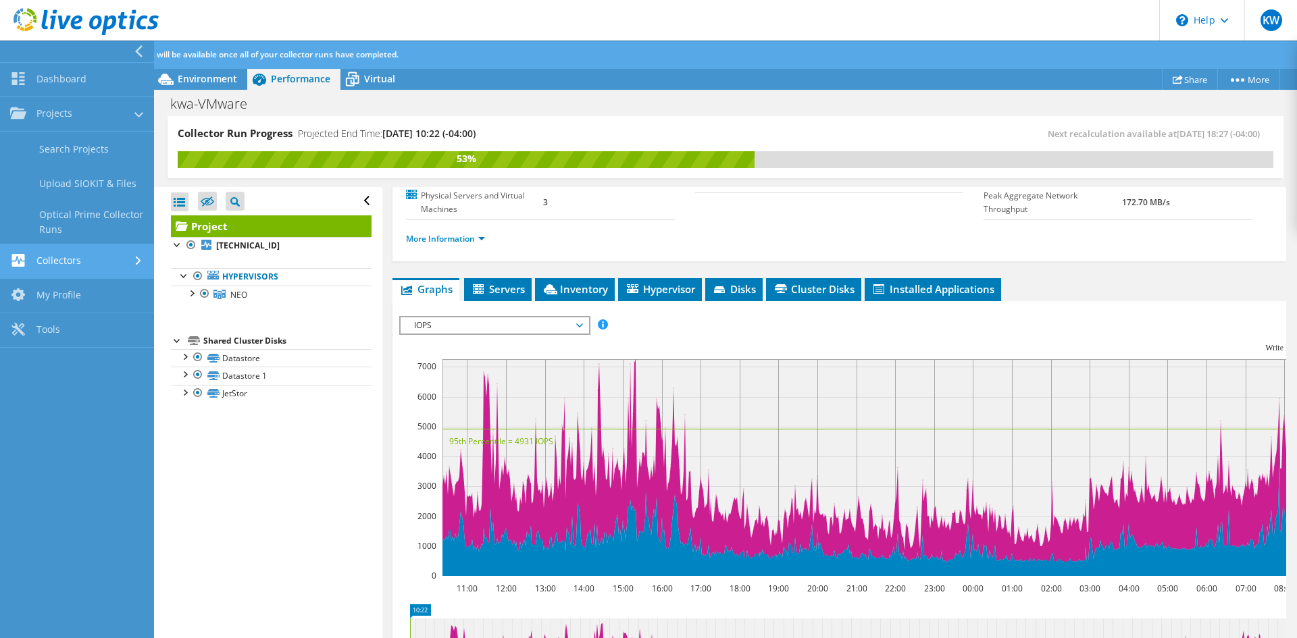
click at [85, 272] on link "Collectors" at bounding box center [77, 261] width 154 height 34
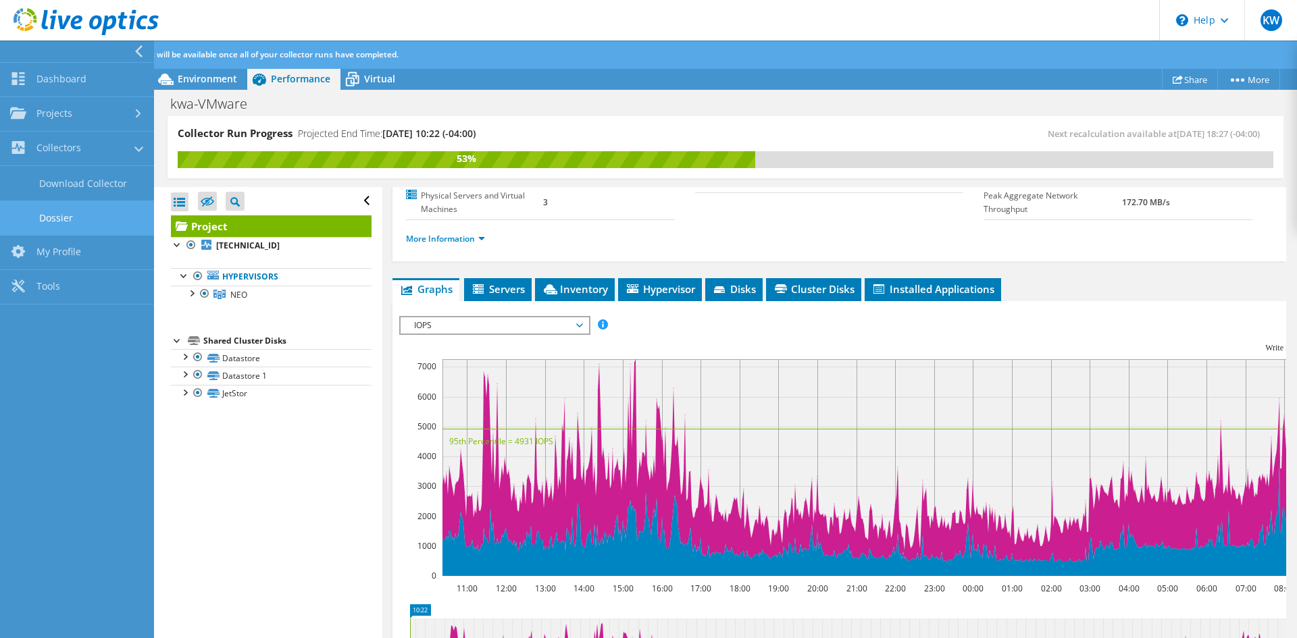
click at [84, 220] on link "Dossier" at bounding box center [77, 218] width 154 height 34
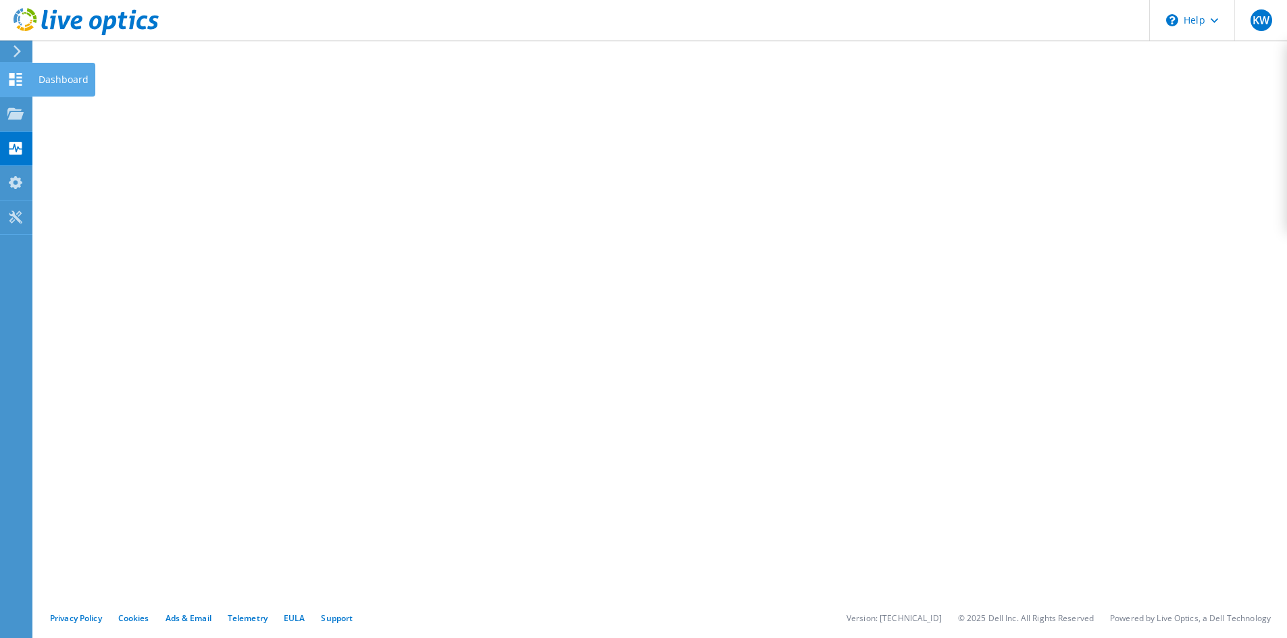
click at [55, 82] on div "Dashboard" at bounding box center [63, 80] width 63 height 34
